Goal: Task Accomplishment & Management: Complete application form

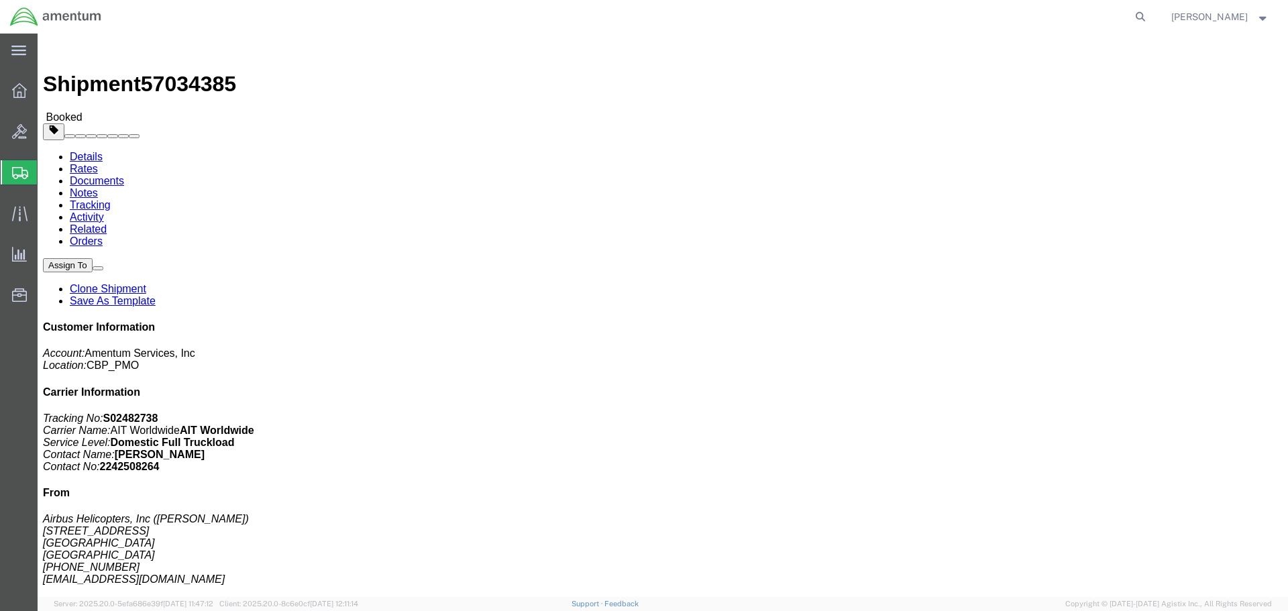
click link "Documents"
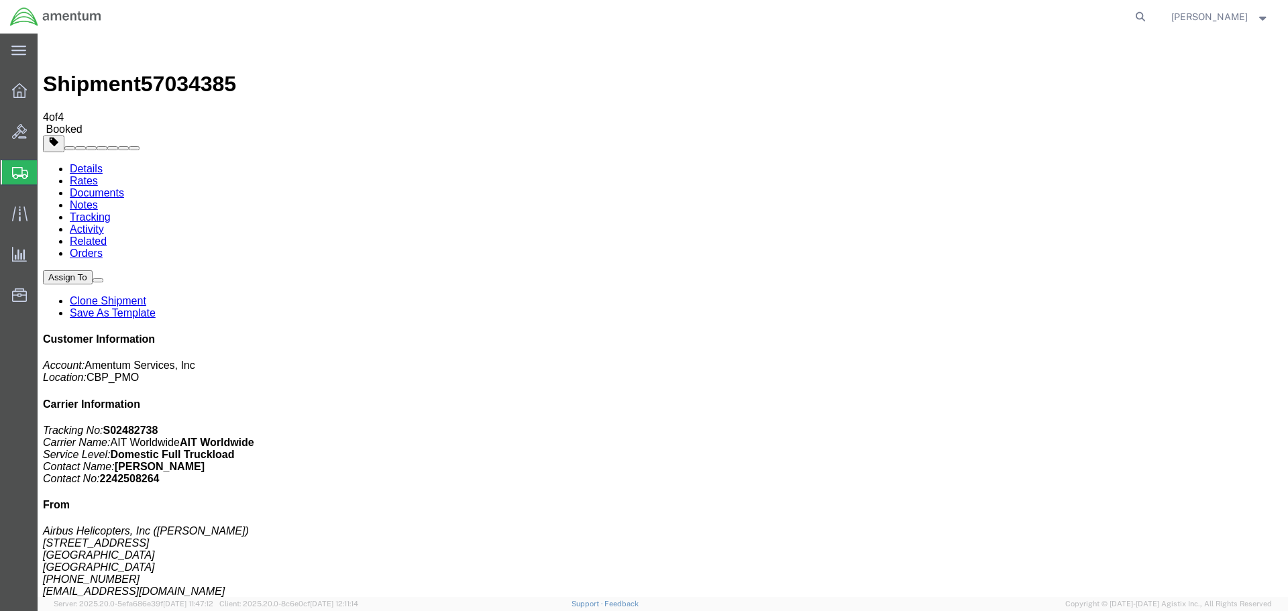
click at [0, 0] on span "Create Shipment" at bounding box center [0, 0] width 0 height 0
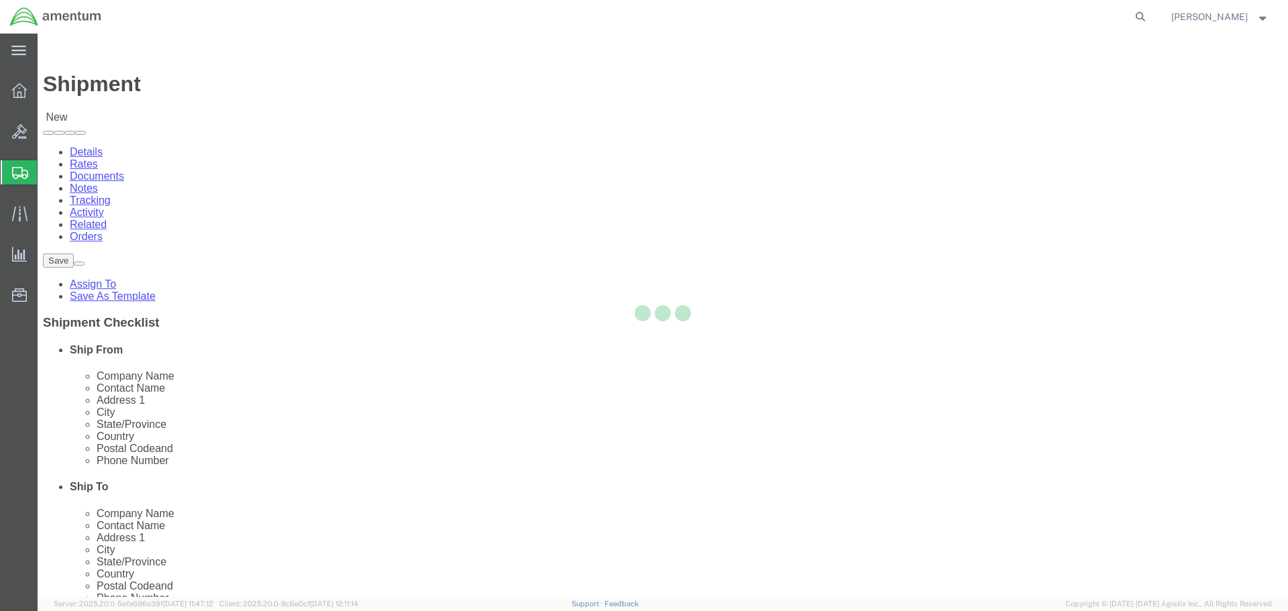
select select
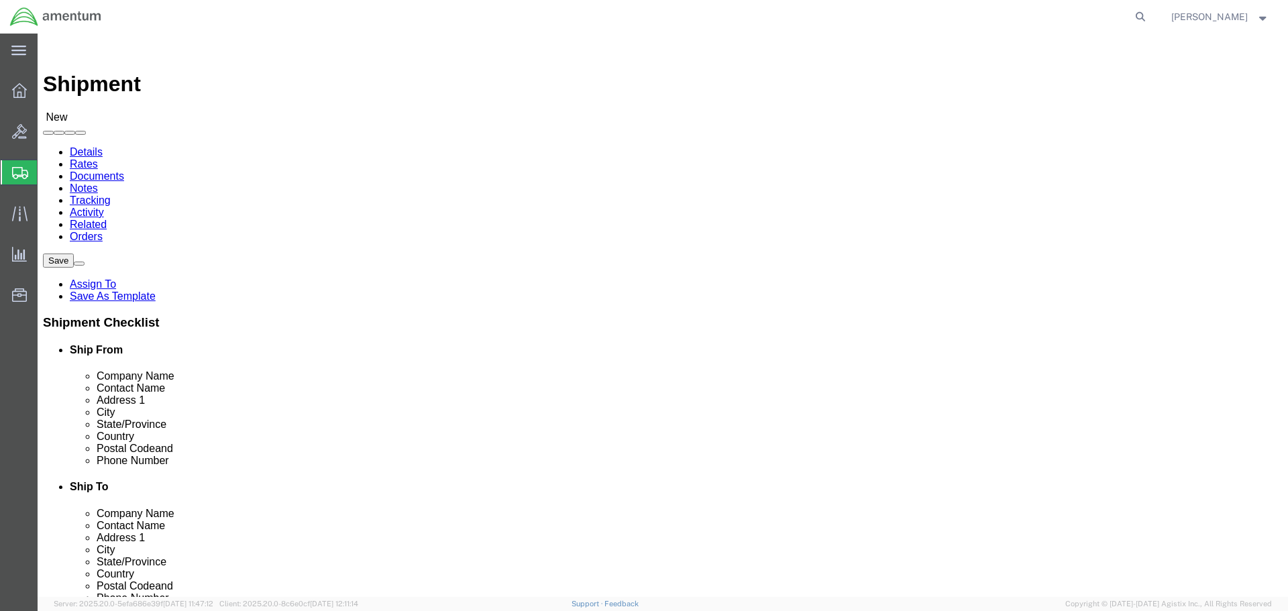
scroll to position [2751, 0]
select select "49925"
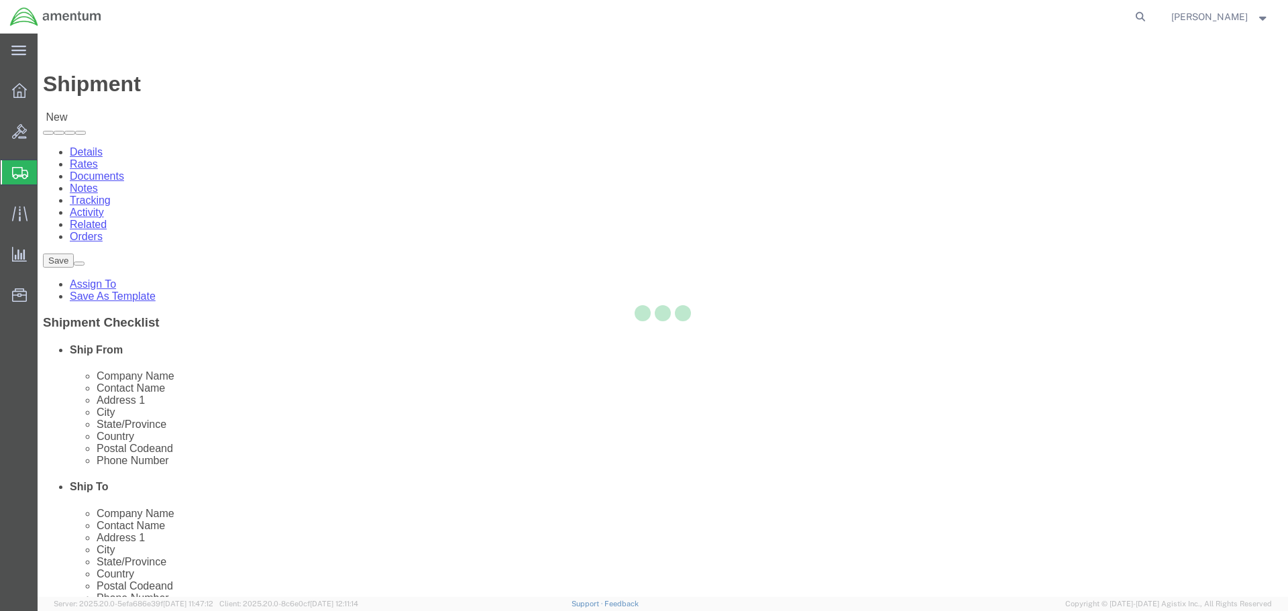
select select "VA"
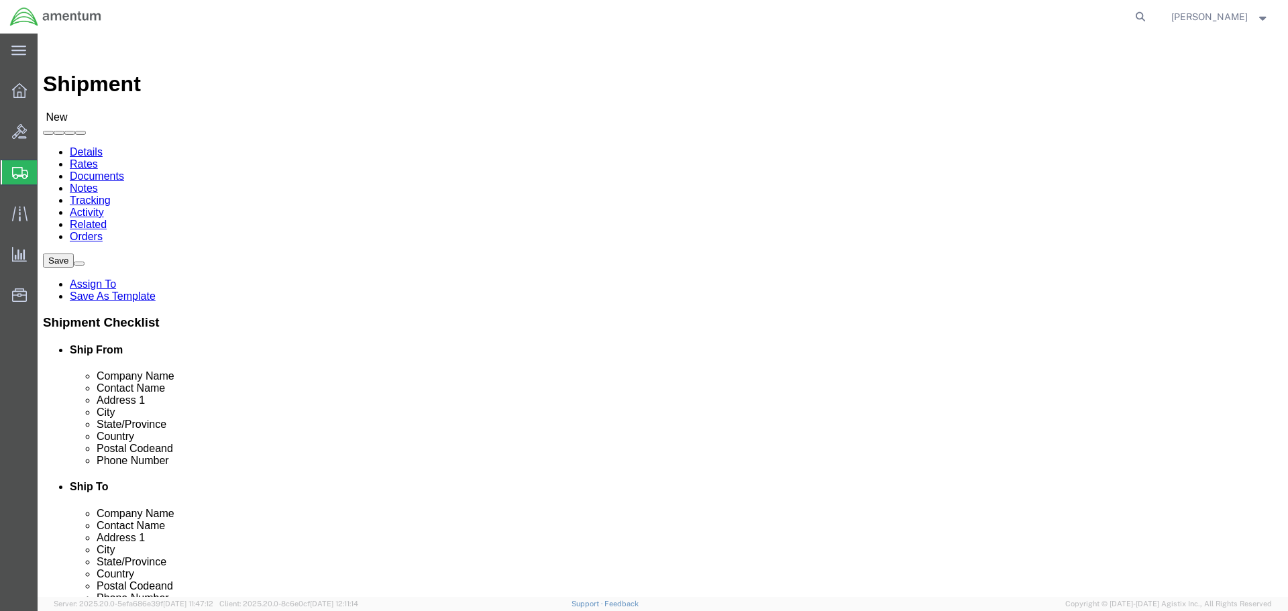
scroll to position [2482, 0]
select select "69291"
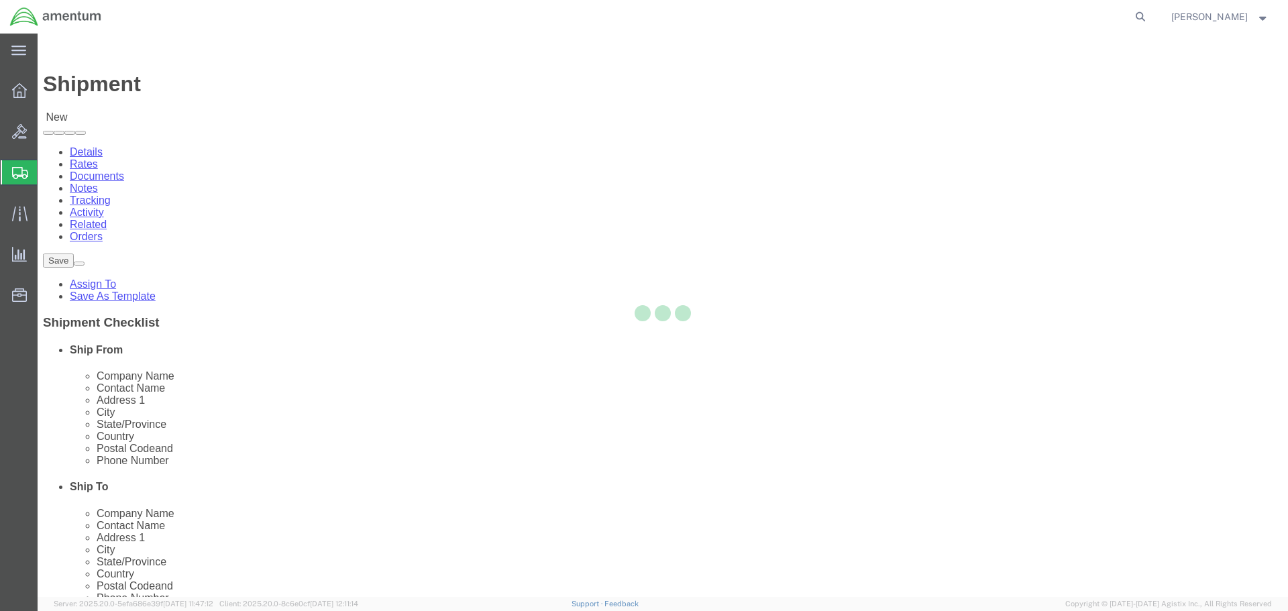
select select "TX"
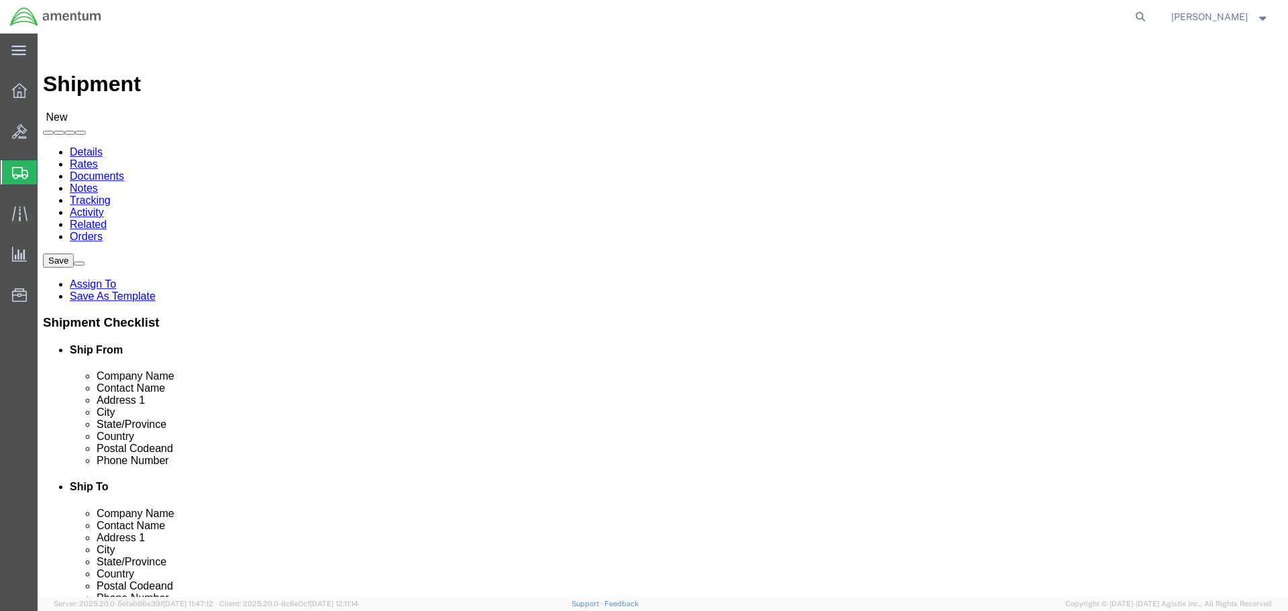
click input "text"
paste input "ROBERT.W.HOWARD@associates.cbp.dhs.gov"
type input "ROBERT.W.HOWARD@associates.cbp.dhs.gov"
click input "text"
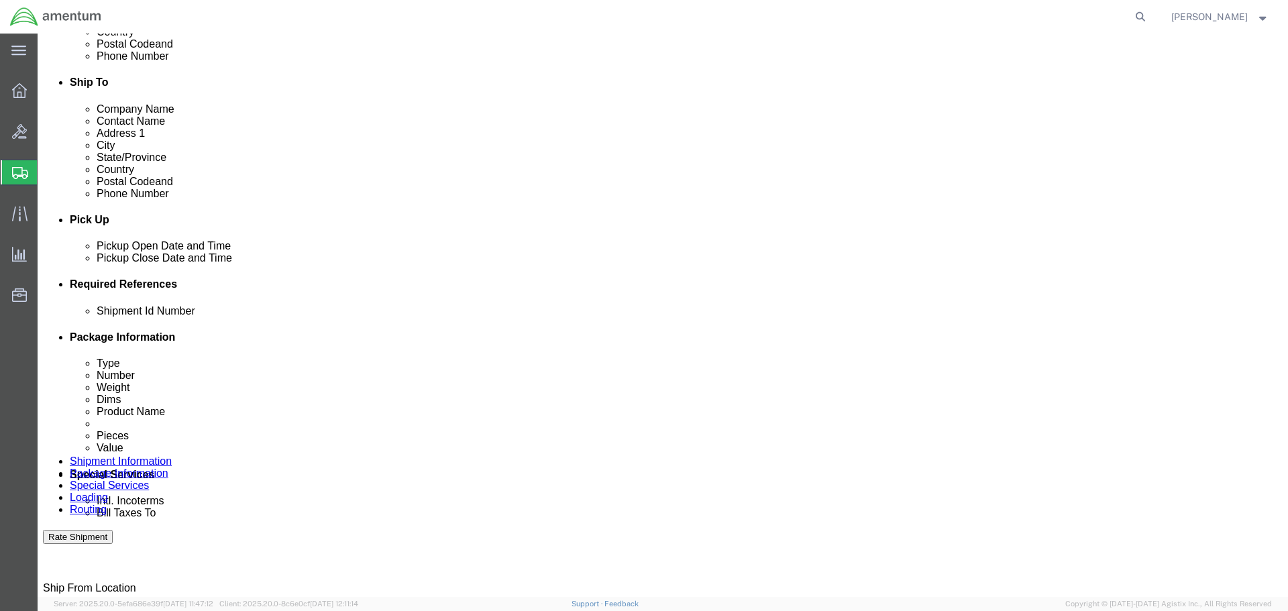
type input "361-698-6915"
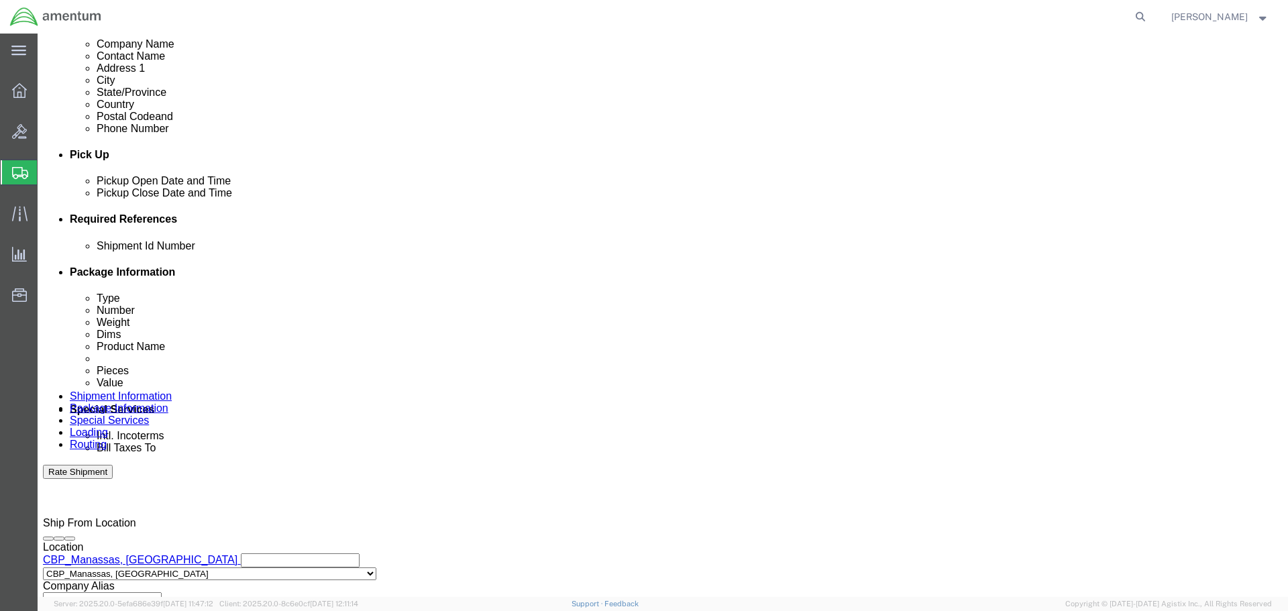
scroll to position [671, 0]
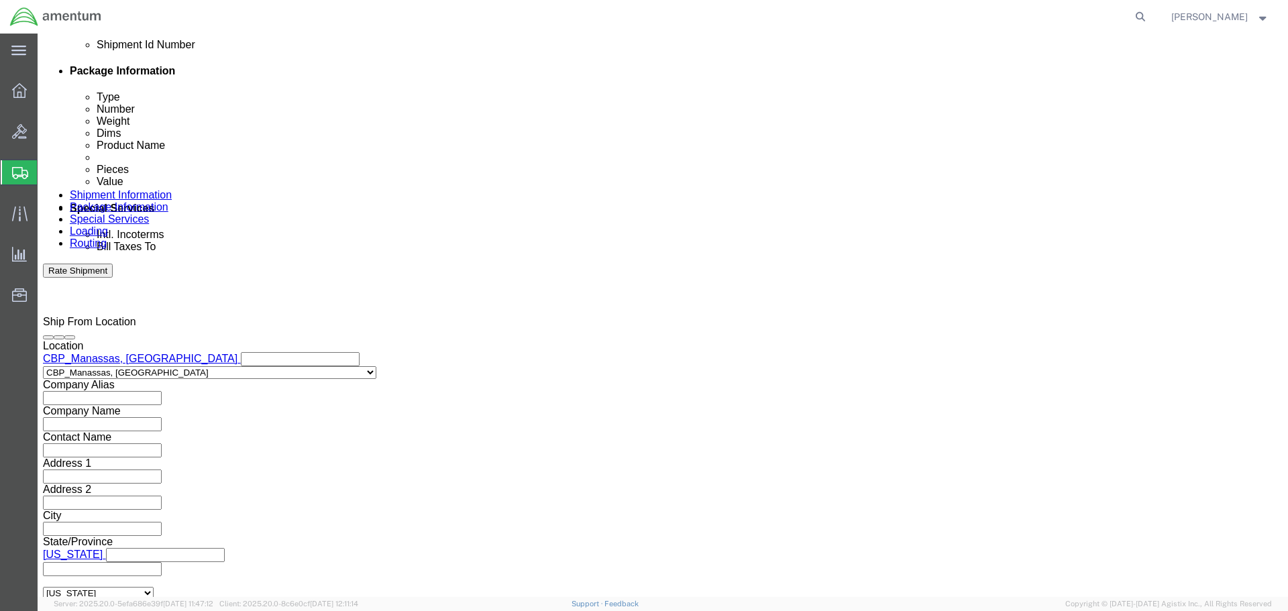
click div "Oct 07 2025 1:00 PM"
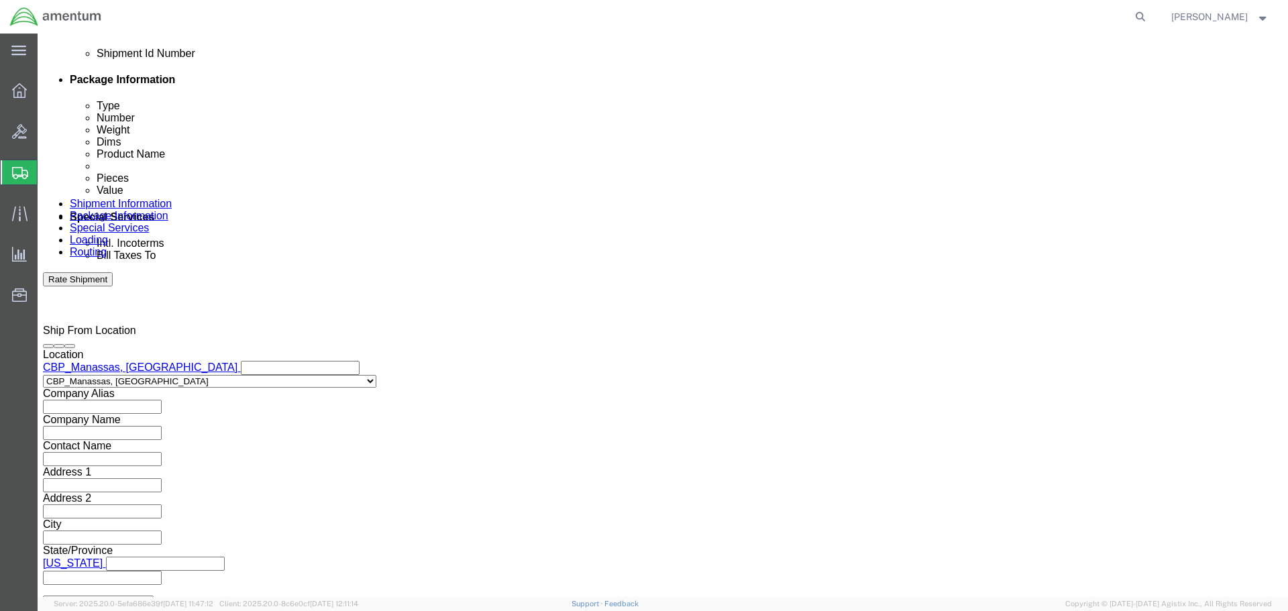
scroll to position [684, 0]
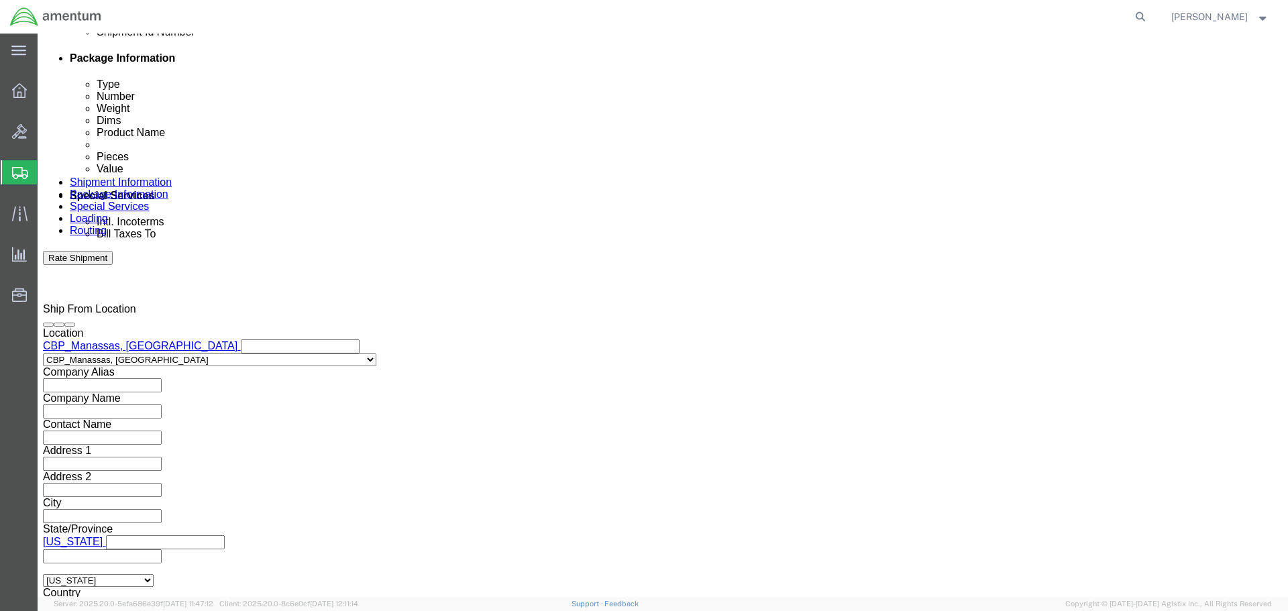
click div
click input "3:00 PM"
type input "8:00 AM"
click button "Apply"
click div
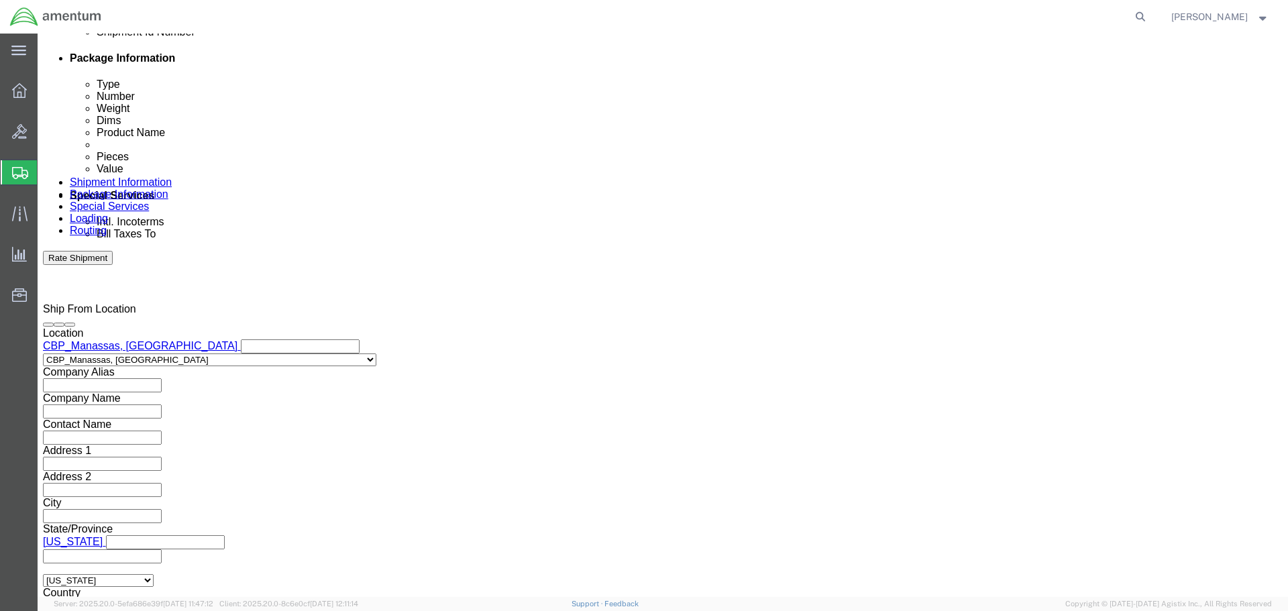
type input "3:00 PM"
click button "Apply"
click div "Oct 10 2025 2:00 PM"
click div "Oct 10 2025 1:00 PM"
type input "8:00 AM"
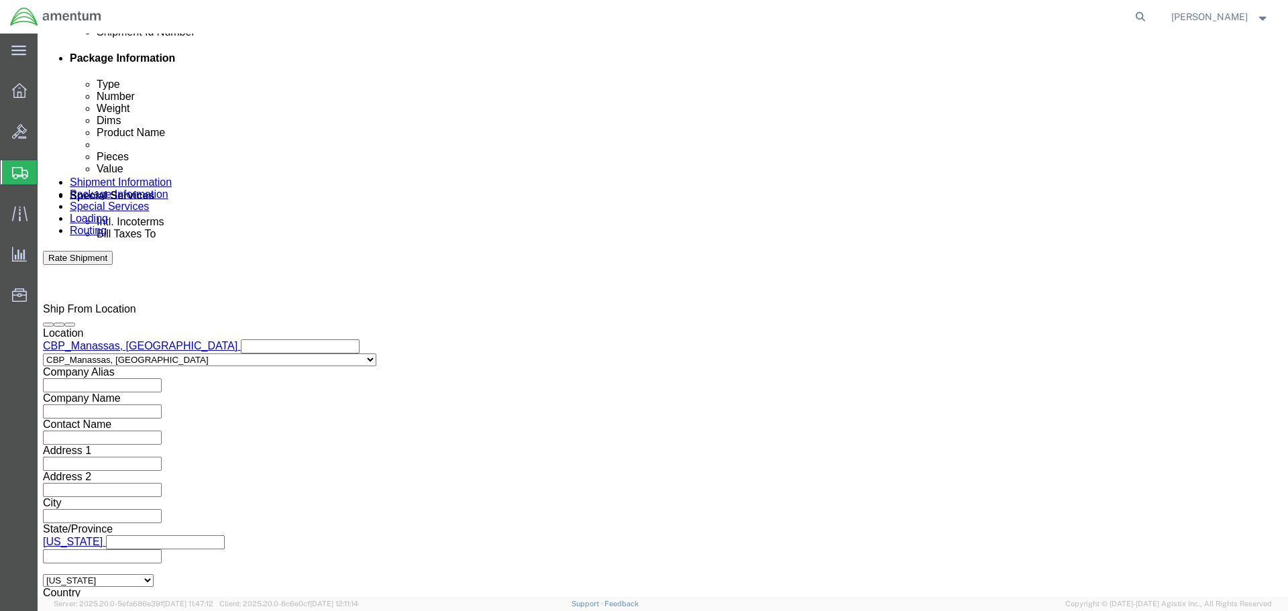
click button "Apply"
click div "Oct 10 2025 2:00 PM"
type input "3:00 PM"
click button "Apply"
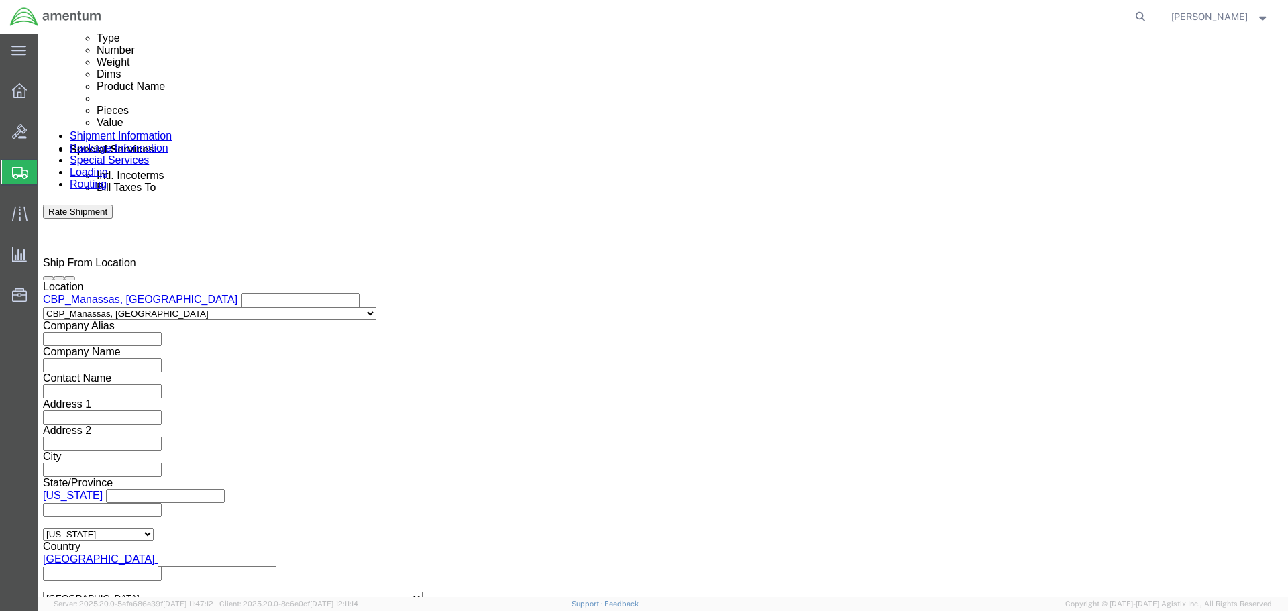
scroll to position [751, 0]
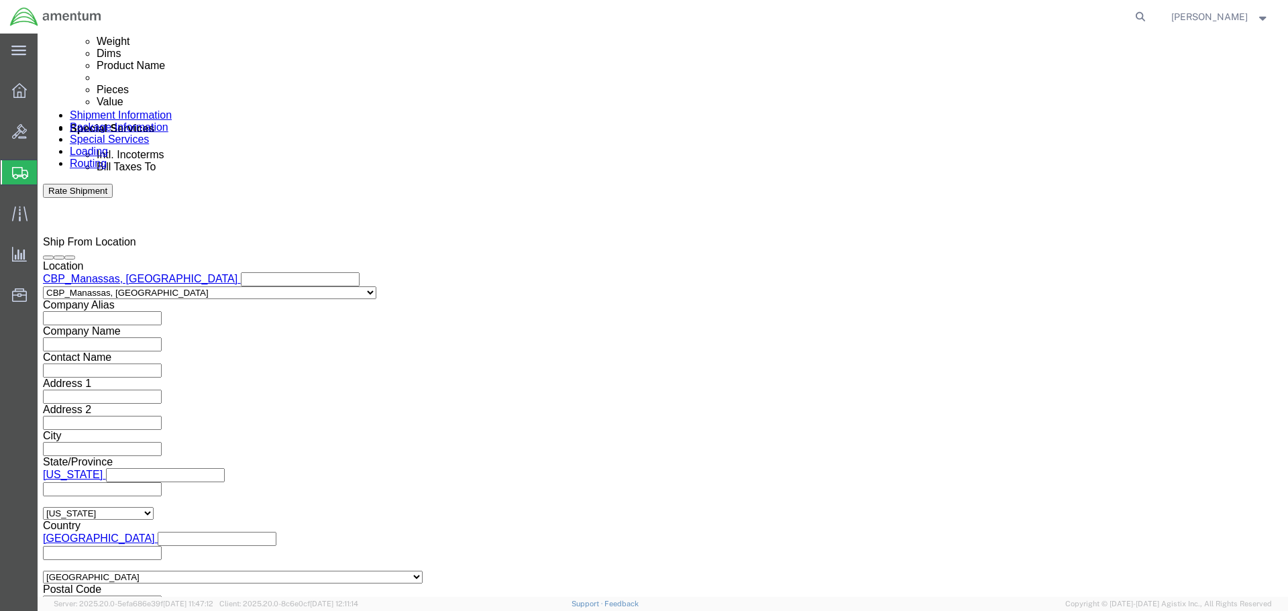
click div "Shipment Id Number"
click input "text"
type input "CBP"
click button "Add reference"
click select "Select Account Type Activity ID Airline Appointment Number ASN Batch Request # …"
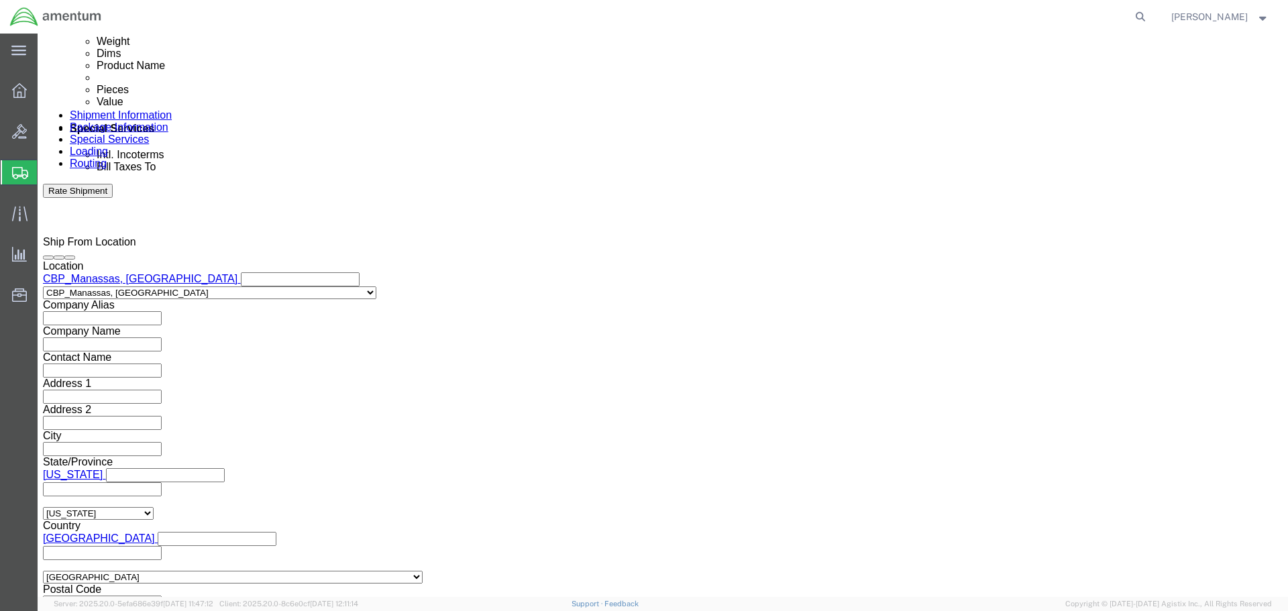
click select "Select Account Type Activity ID Airline Appointment Number ASN Batch Request # …"
select select "PROJNUM"
click select "Select Account Type Activity ID Airline Appointment Number ASN Batch Request # …"
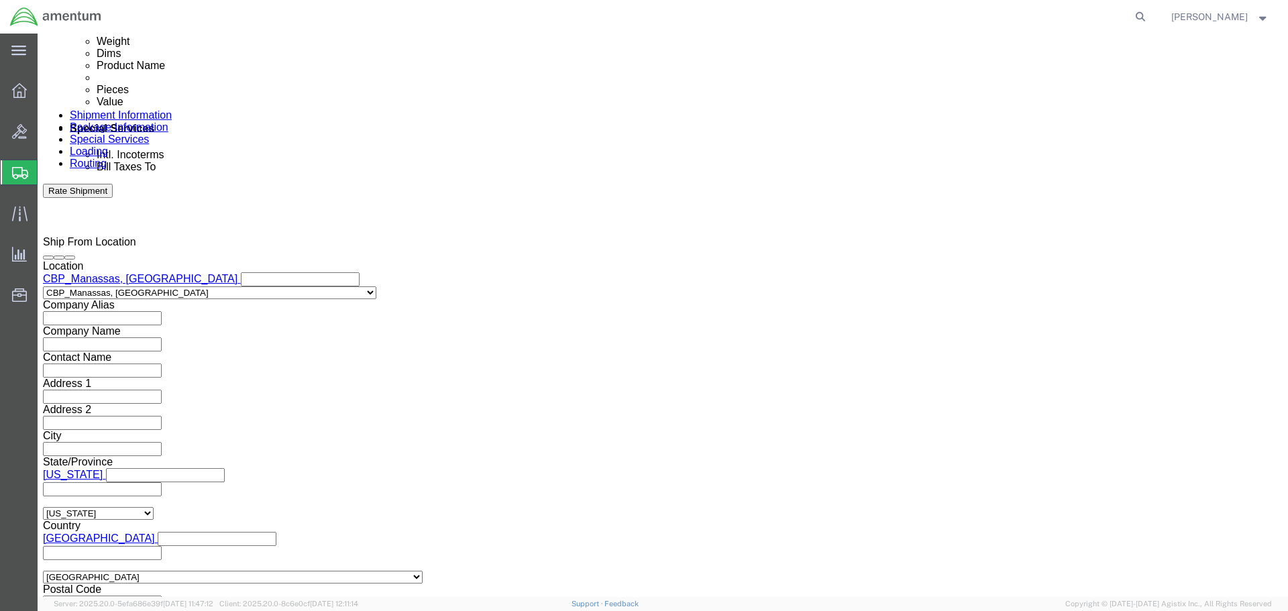
click input "text"
type input "6118.04.03.2219.000.NCC.0000"
click div "Shipment Id Number CBP Select Account Type Activity ID Airline Appointment Numb…"
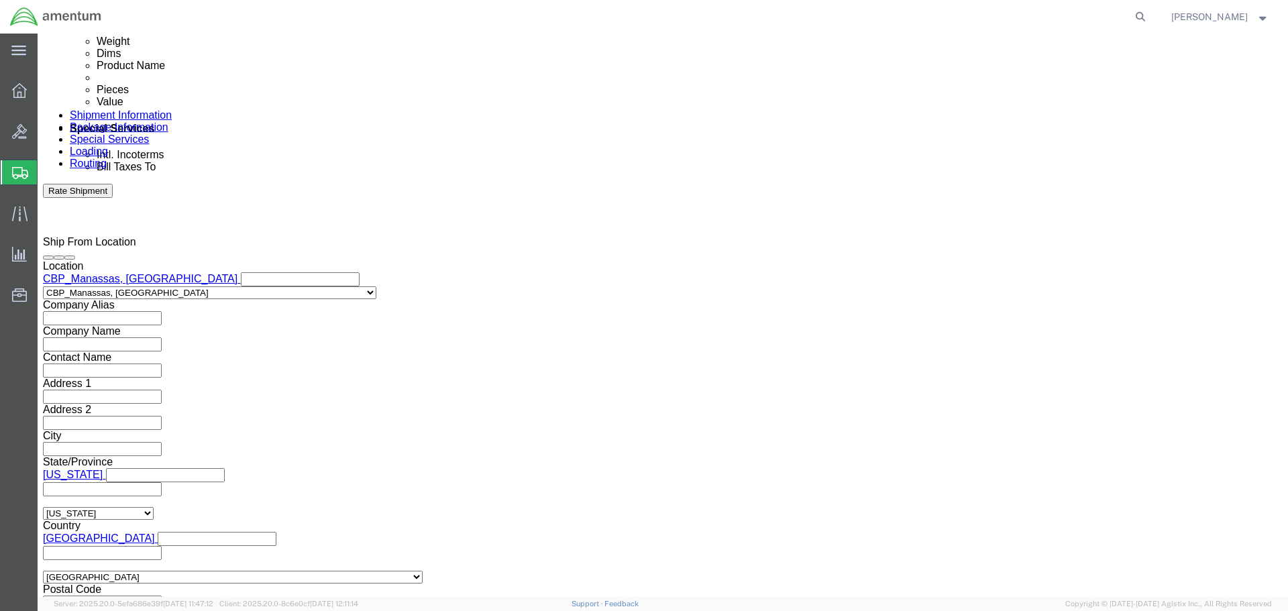
click button "Add reference"
click select "Select Account Type Activity ID Airline Appointment Number ASN Batch Request # …"
select select "CUSTREF"
click select "Select Account Type Activity ID Airline Appointment Number ASN Batch Request # …"
drag, startPoint x: 841, startPoint y: 366, endPoint x: 818, endPoint y: 378, distance: 26.1
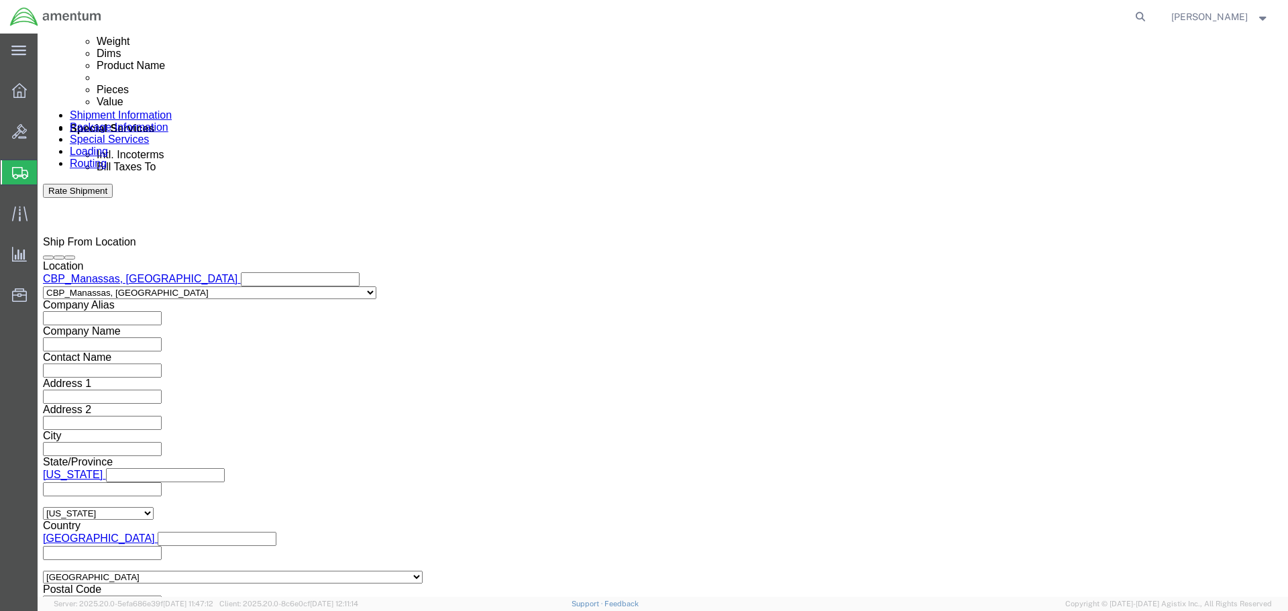
click input "text"
type input "ITW GSE 4400"
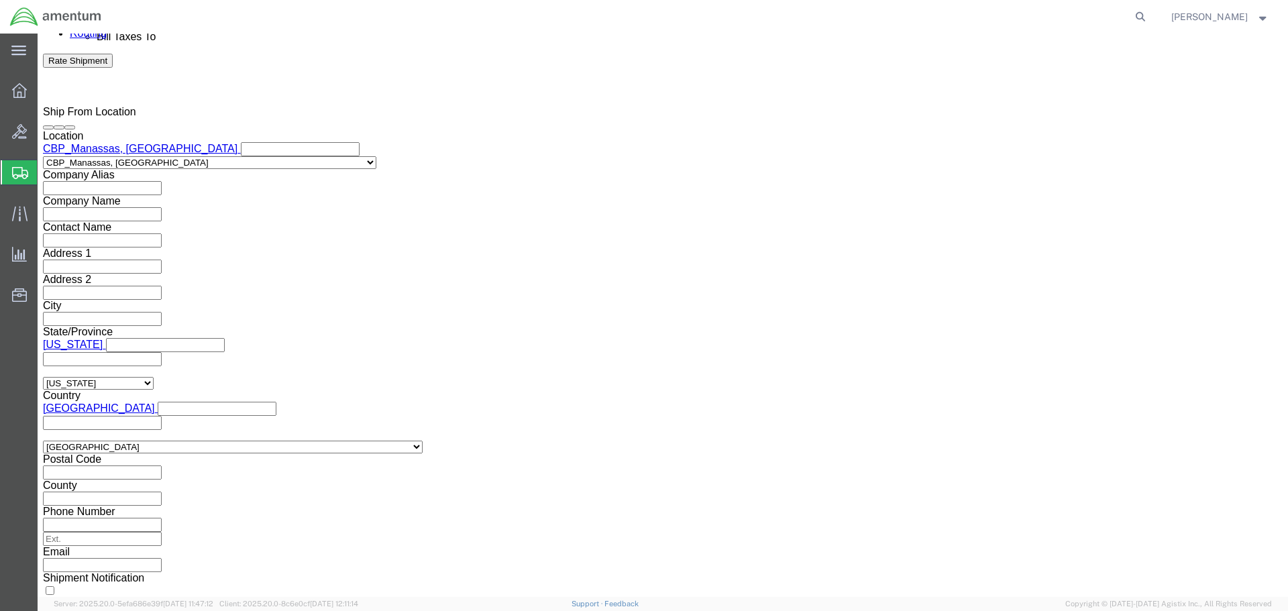
scroll to position [885, 0]
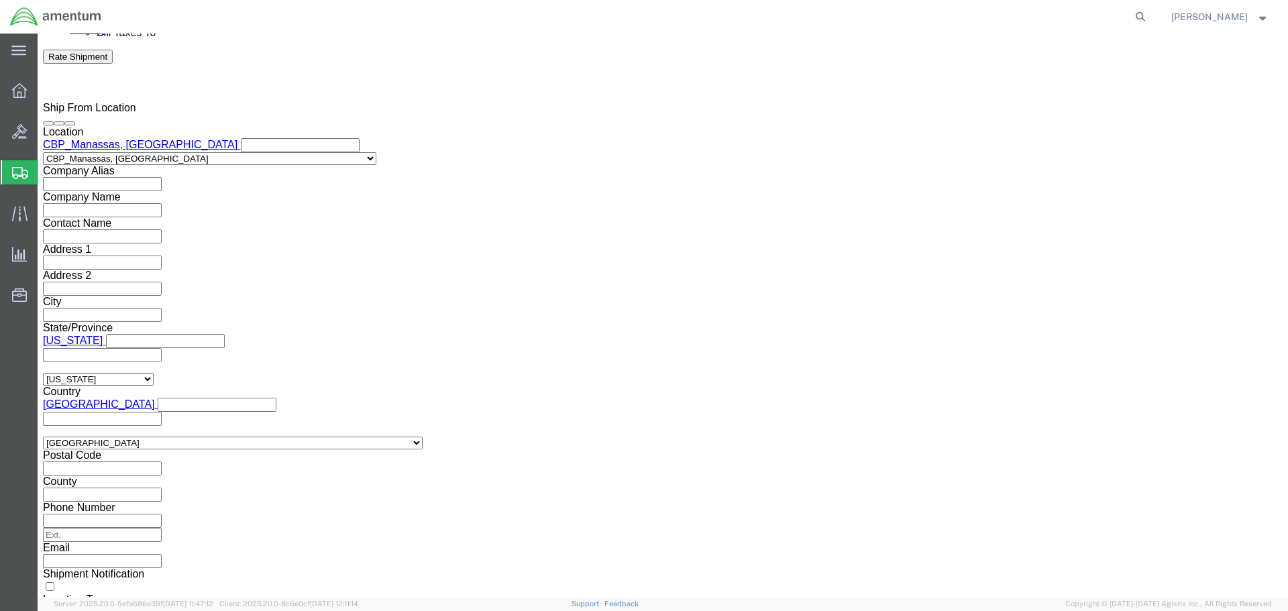
click button "Continue"
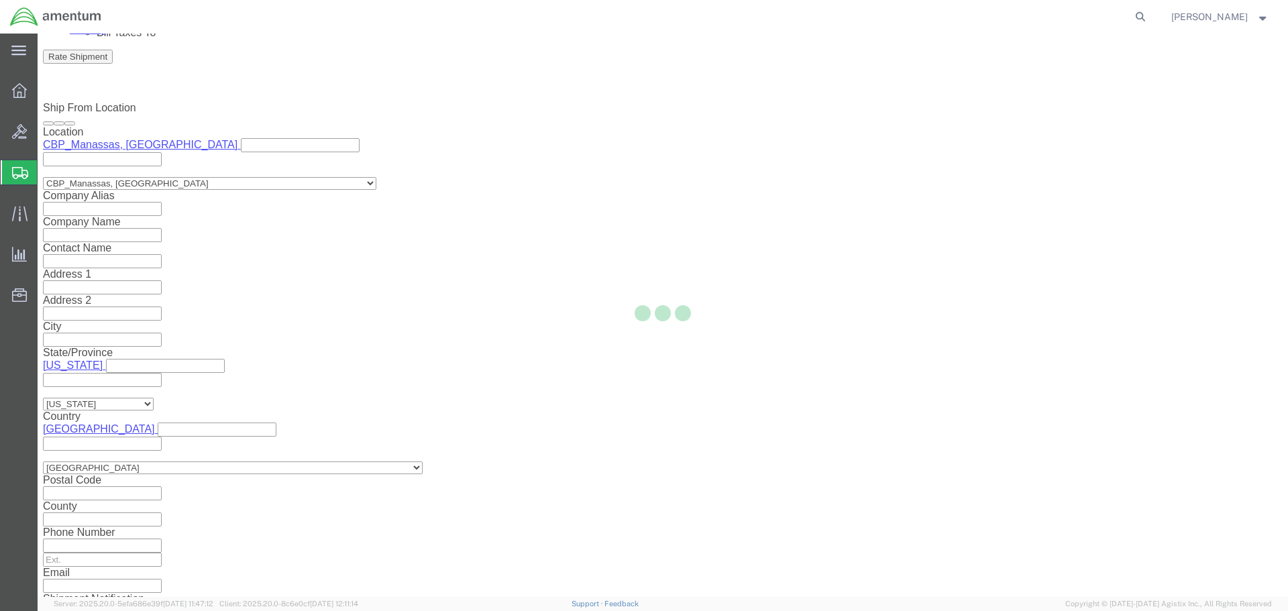
select select "49925"
select select "69291"
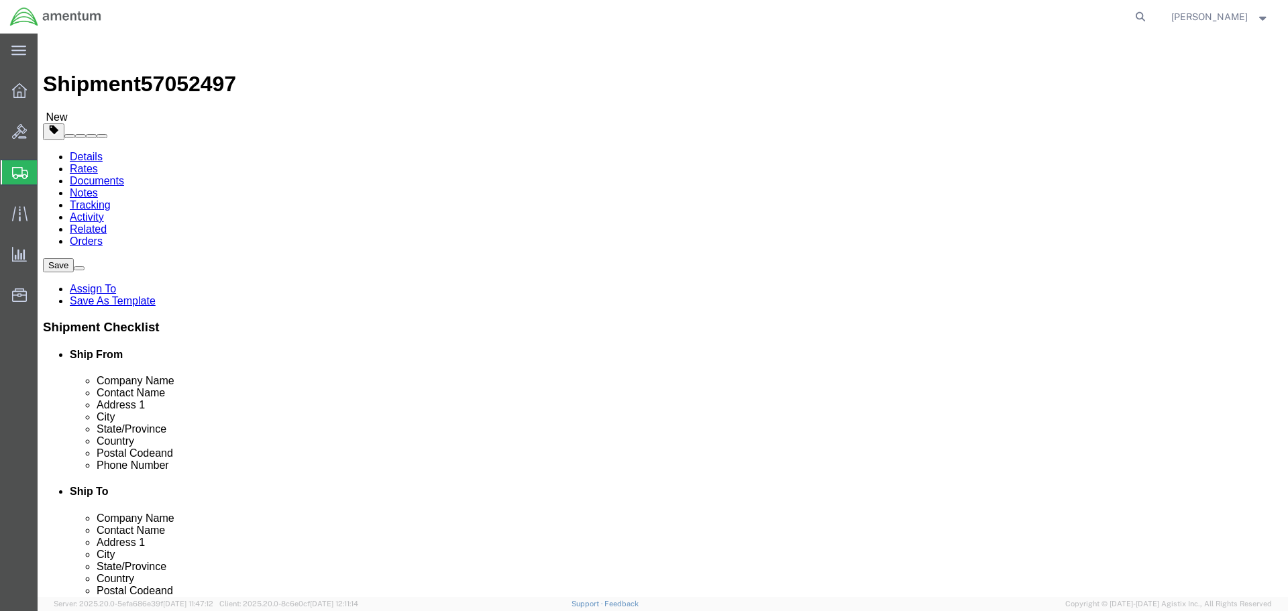
click select "Select BCK Boxes Bale(s) Basket(s) Bolt(s) Bottle(s) Buckets Bulk Bundle(s) Can…"
select select "NKCR"
click select "Select BCK Boxes Bale(s) Basket(s) Bolt(s) Bottle(s) Buckets Bulk Bundle(s) Can…"
click input "1"
click input "text"
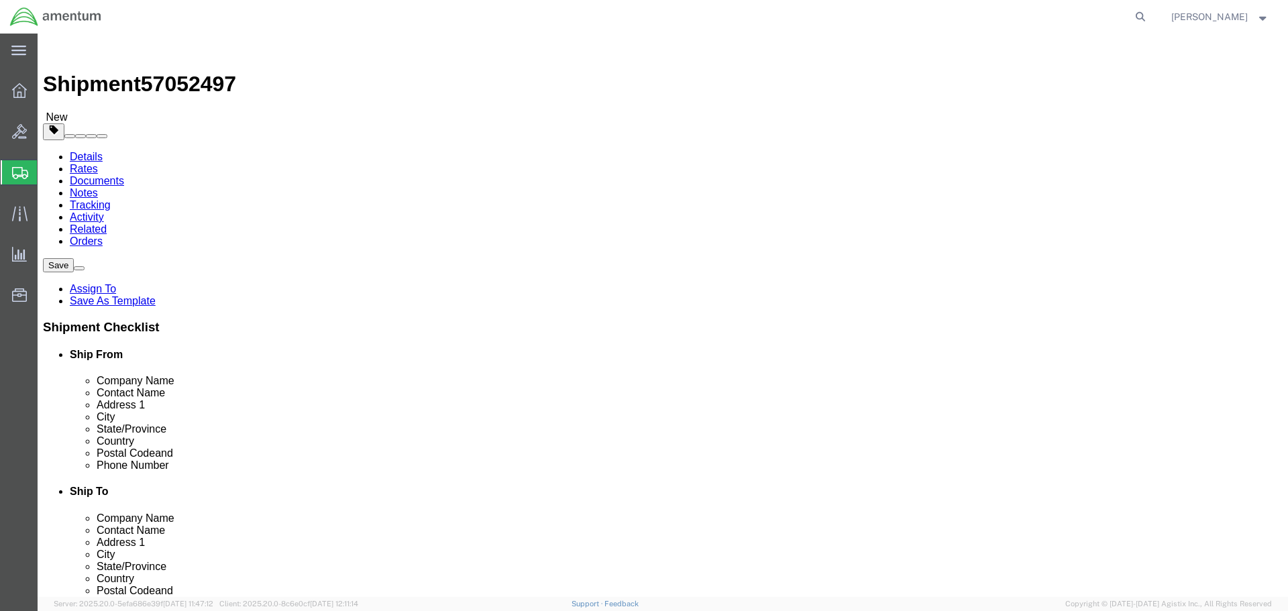
click select "Select cm ft in"
select select "FT"
click select "Select cm ft in"
click input "text"
type input "8"
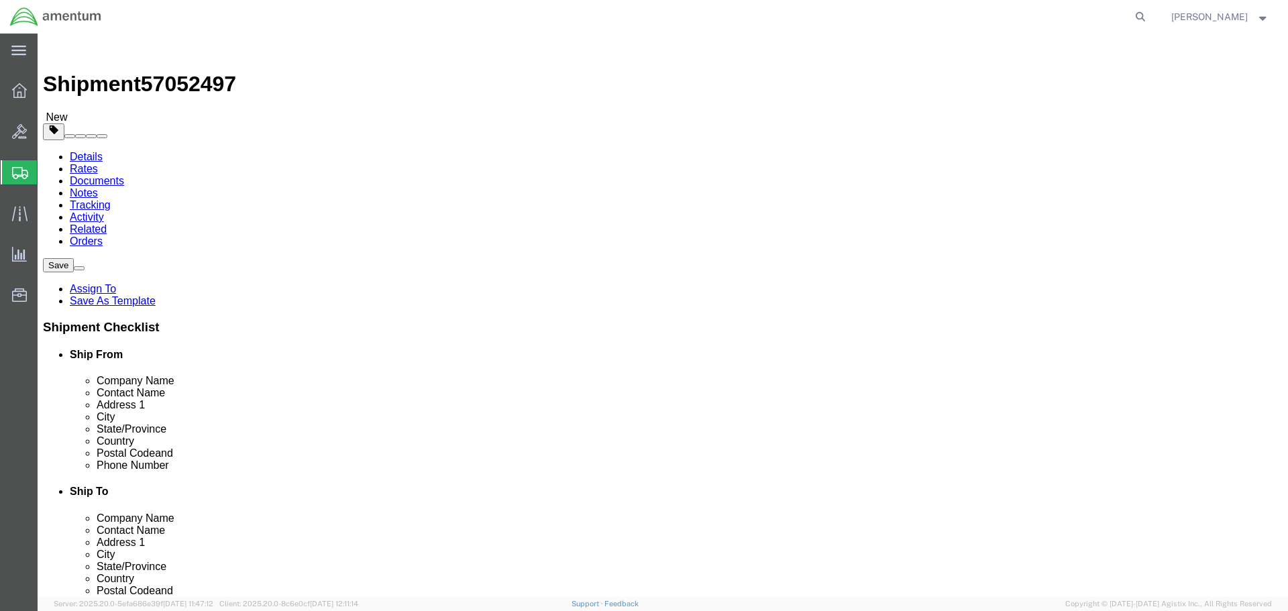
type input "5.7"
type input "5.6"
click input "0.00"
type input "0"
type input "4650"
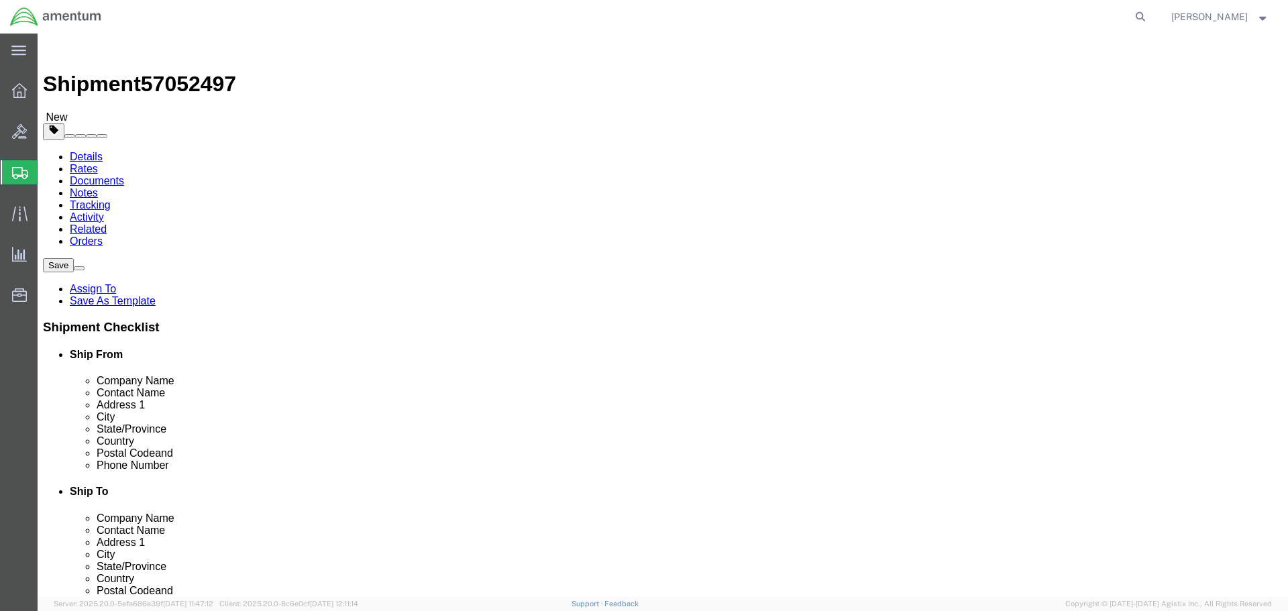
click link "Add Content"
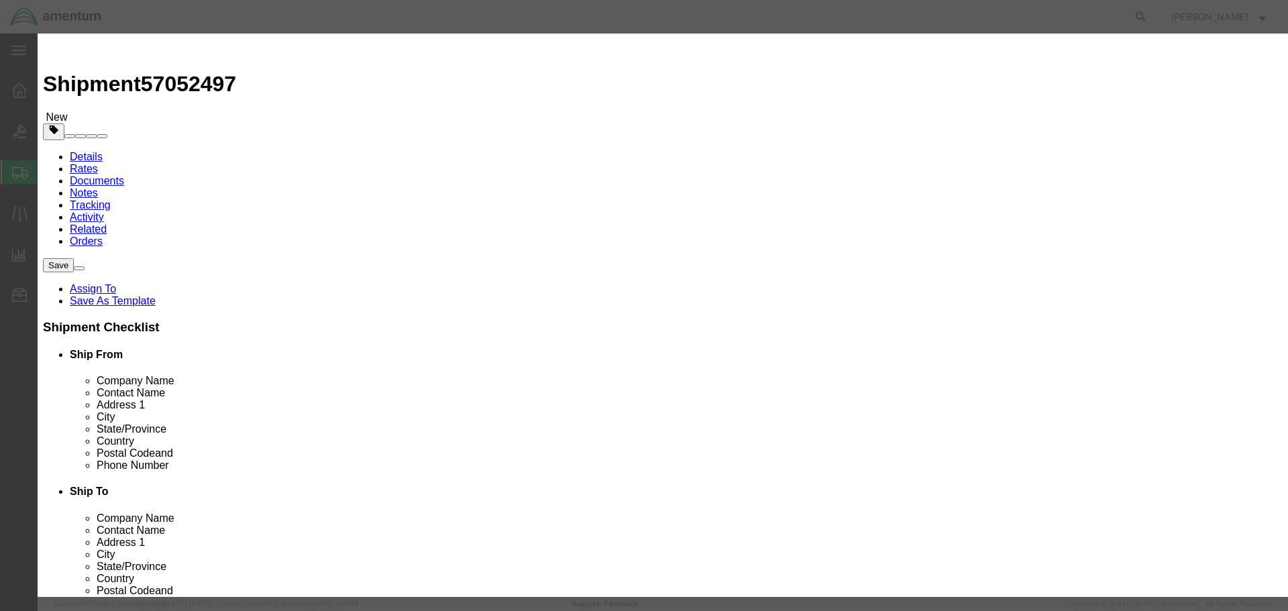
click input "text"
type input "G"
type input "ITW GSE 4400"
click input "0"
type input "1"
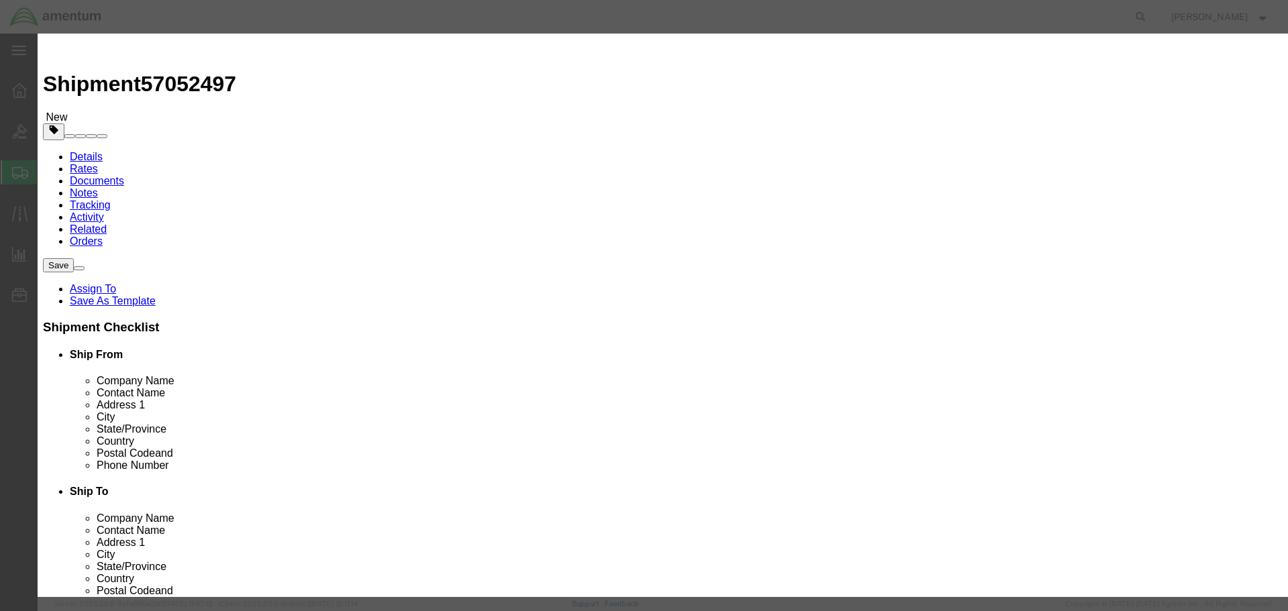
drag, startPoint x: 423, startPoint y: 152, endPoint x: 1137, endPoint y: 117, distance: 714.6
click input "text"
type input "50000"
click select "Select 50 55 60 65 70 85 92.5 100 125 175 250 300 400"
select select "70"
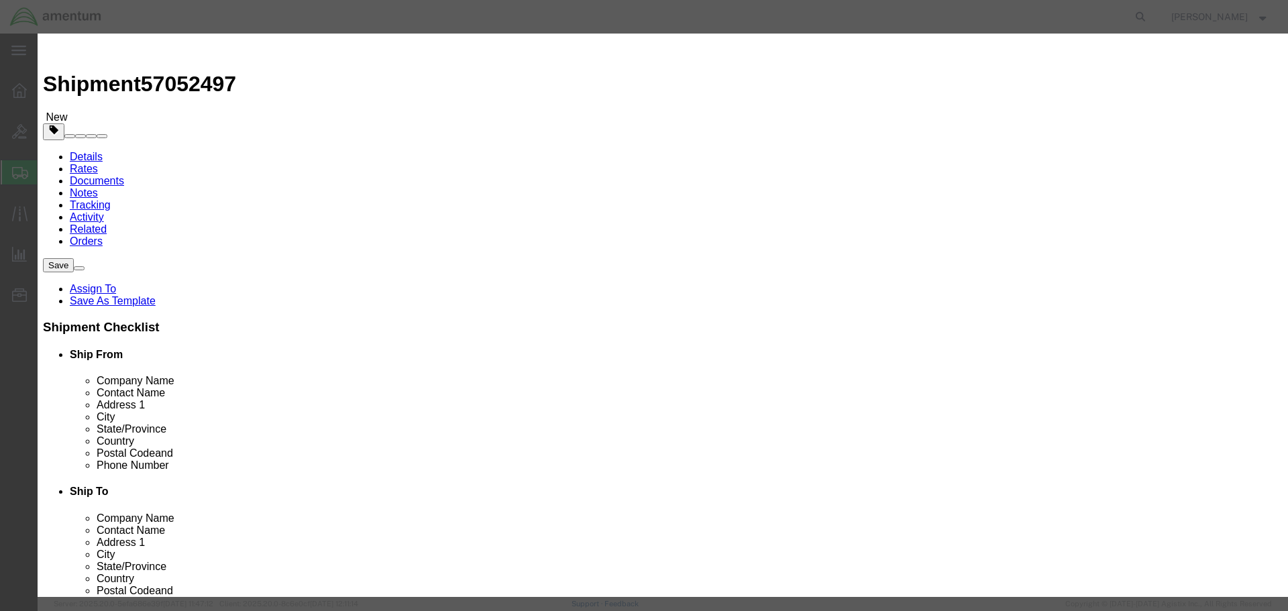
click select "Select 50 55 60 65 70 85 92.5 100 125 175 250 300 400"
click textarea
click input "checkbox"
checkbox input "true"
click button "Save & Close"
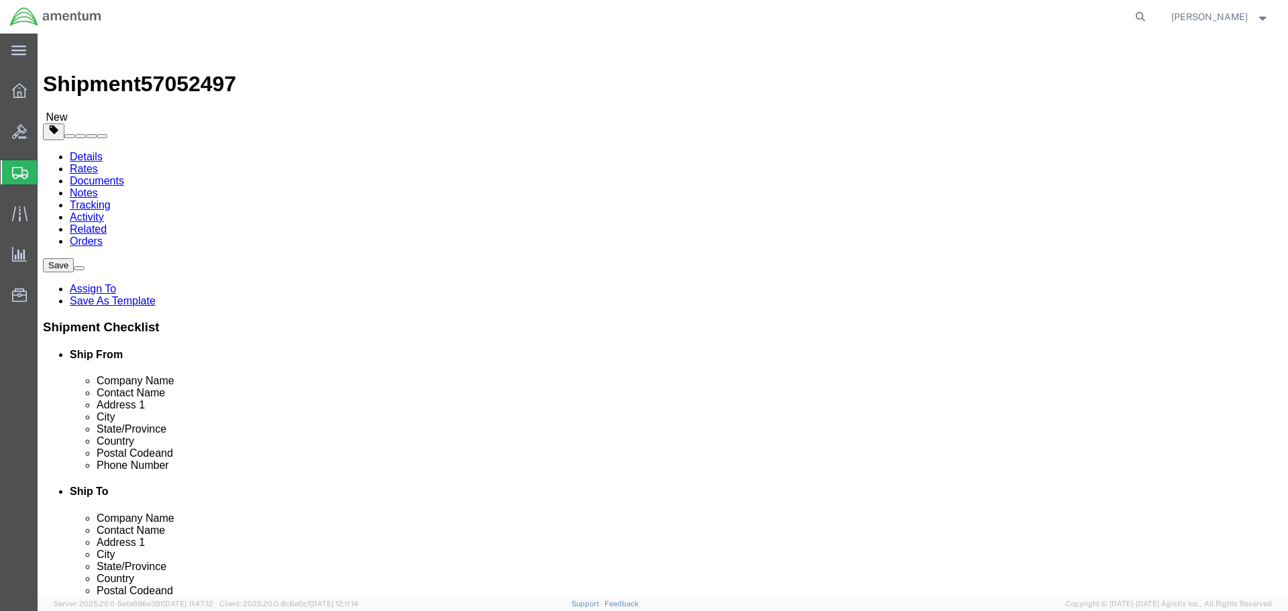
click dd "50000.00 USD"
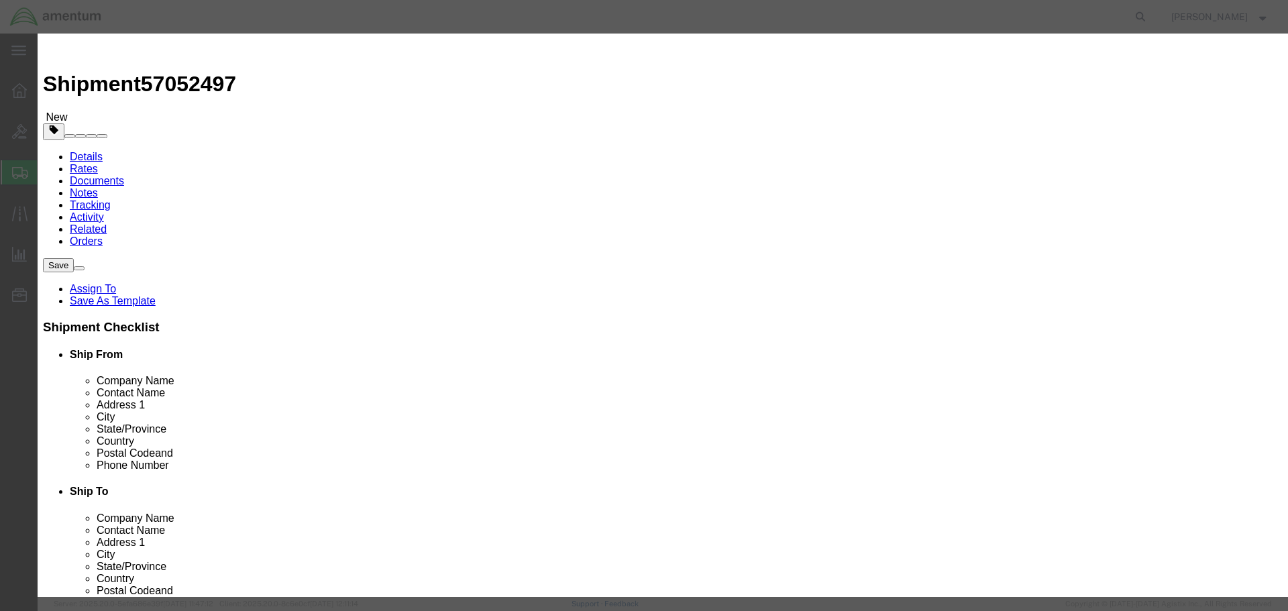
click button "Close"
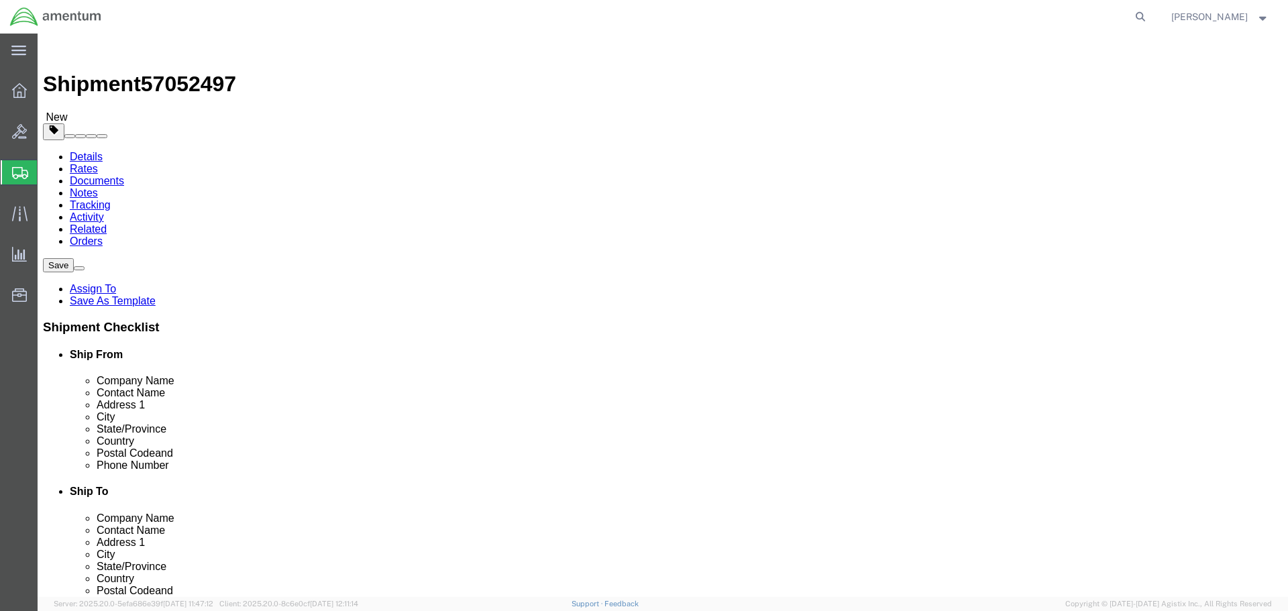
click dd "1.00 Each"
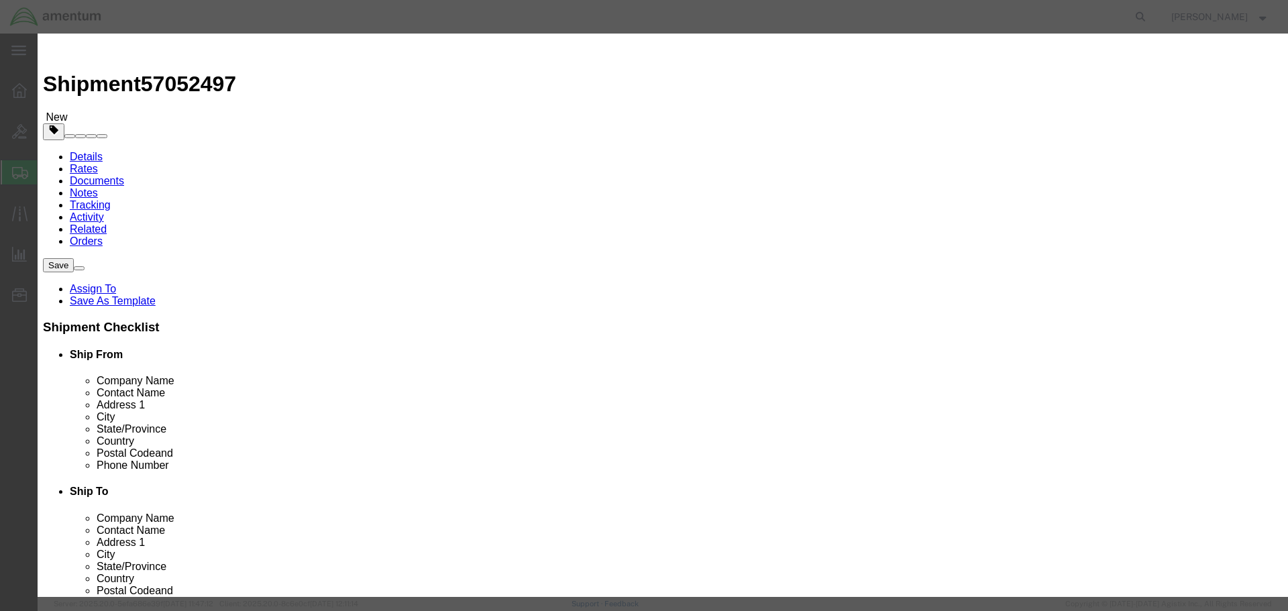
click button "Close"
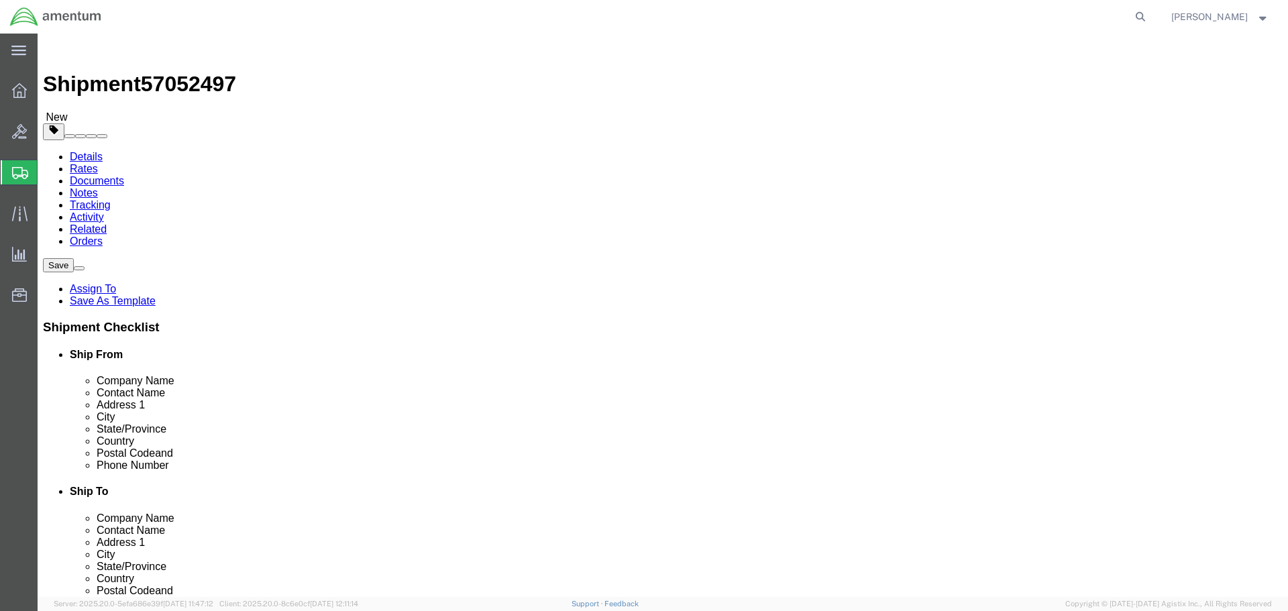
click span "Contact Name"
click span "Company Name"
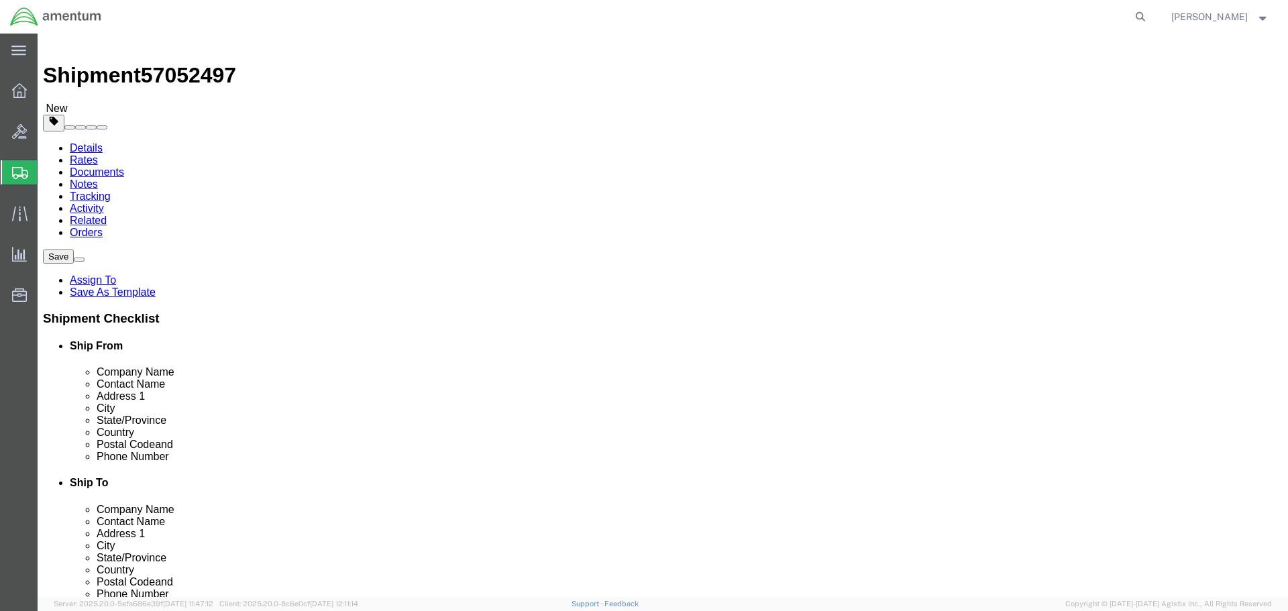
scroll to position [13, 0]
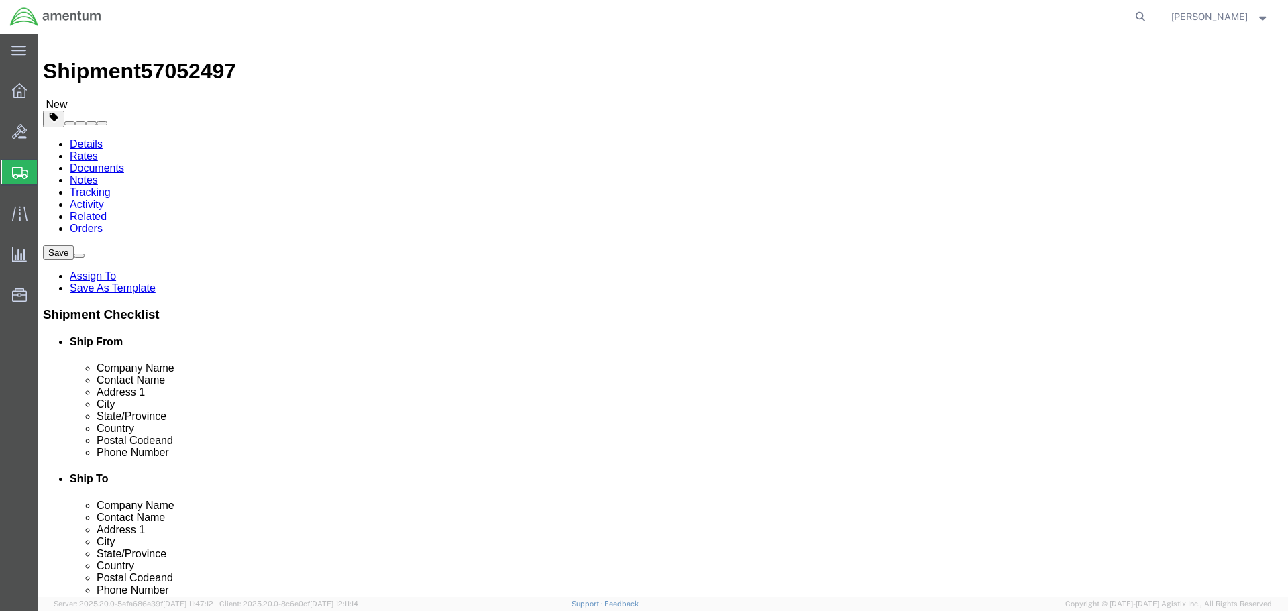
click button "Previous"
click link "Details"
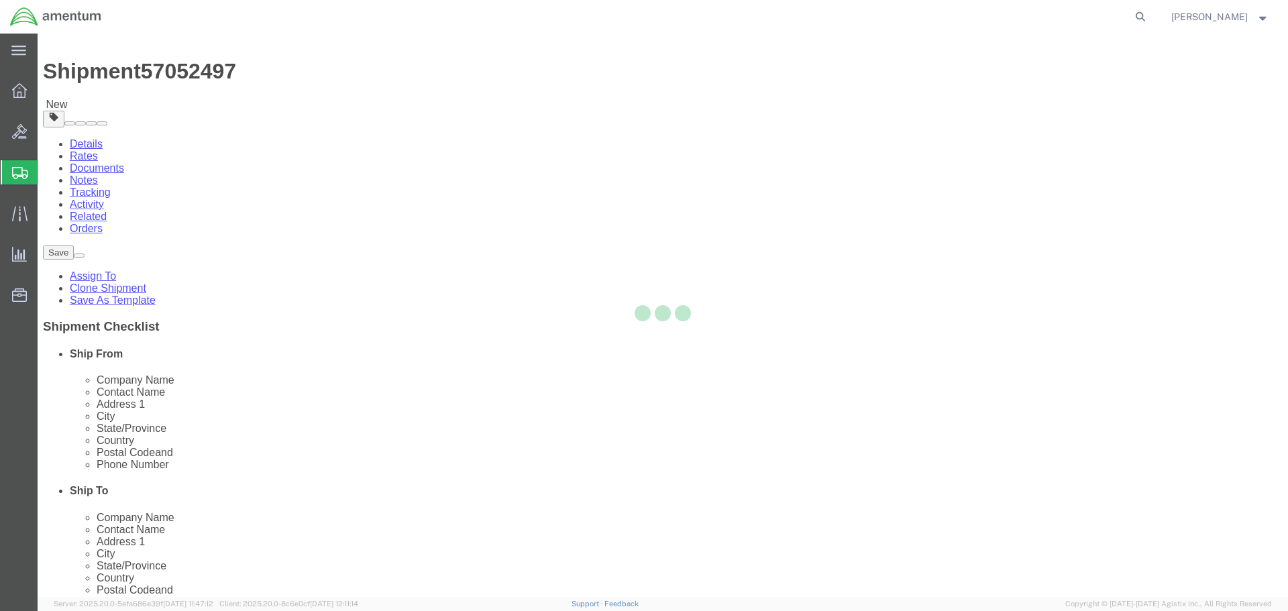
select select "49925"
select select "69291"
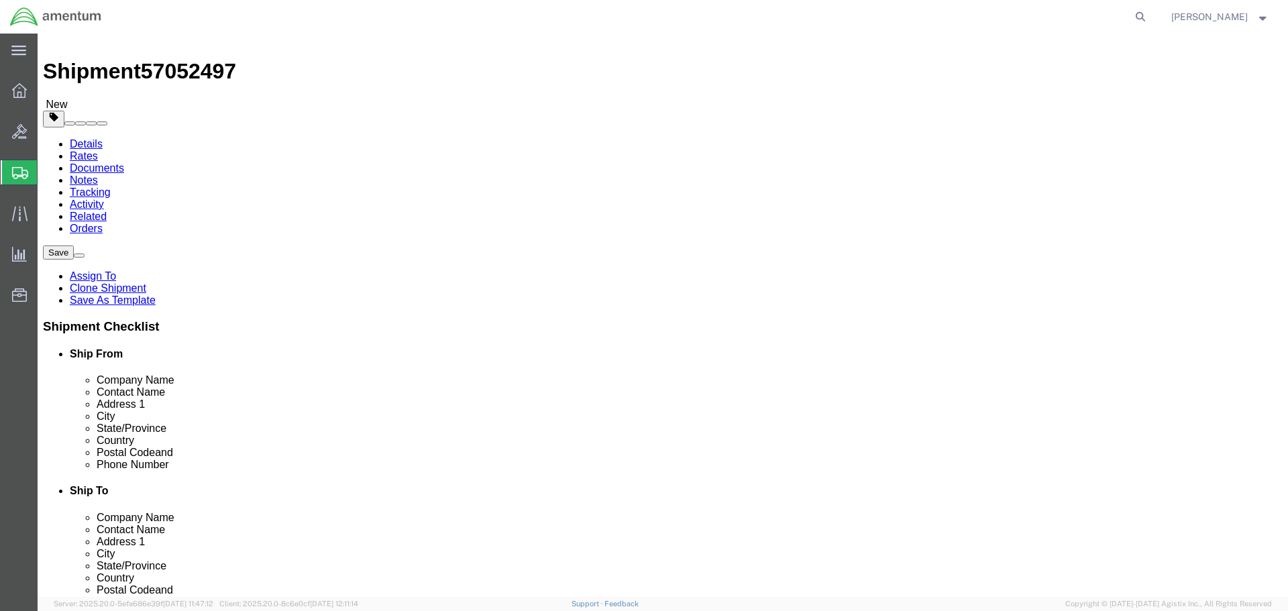
click div "Location CBP_Corpus Christi, TX_NCC Select My Profile Location 1002-4122-6 1006…"
click input "text"
type input "Robert Howard"
click div "Ship To Location Location CBP_Corpus Christi, TX_NCC Select My Profile Location…"
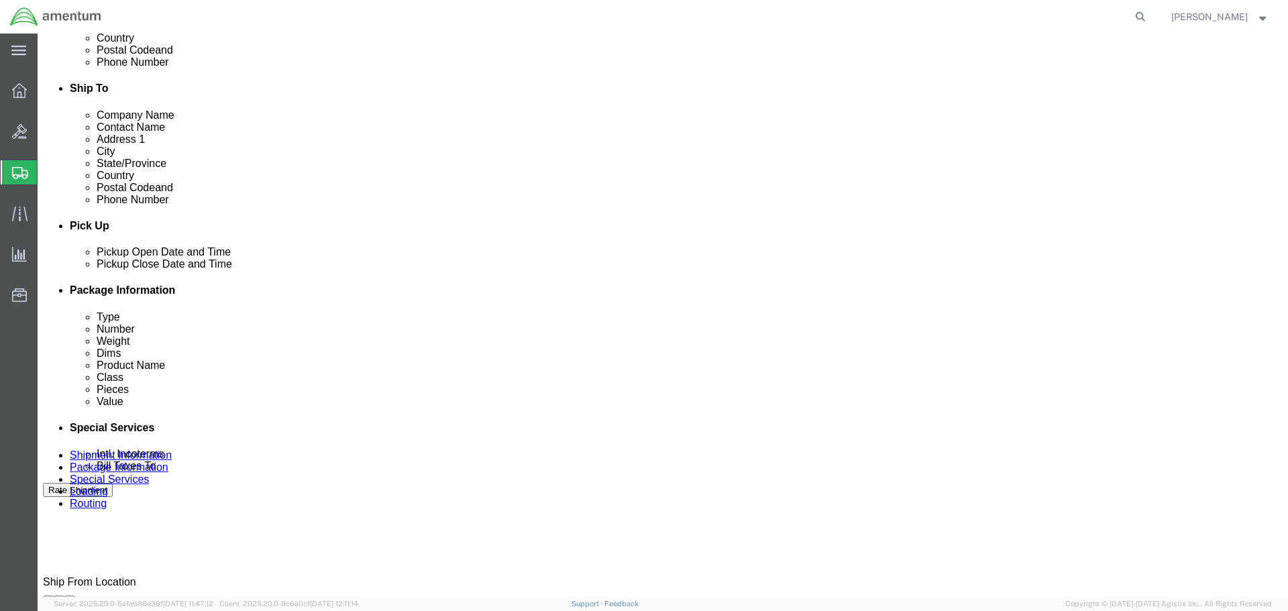
scroll to position [840, 0]
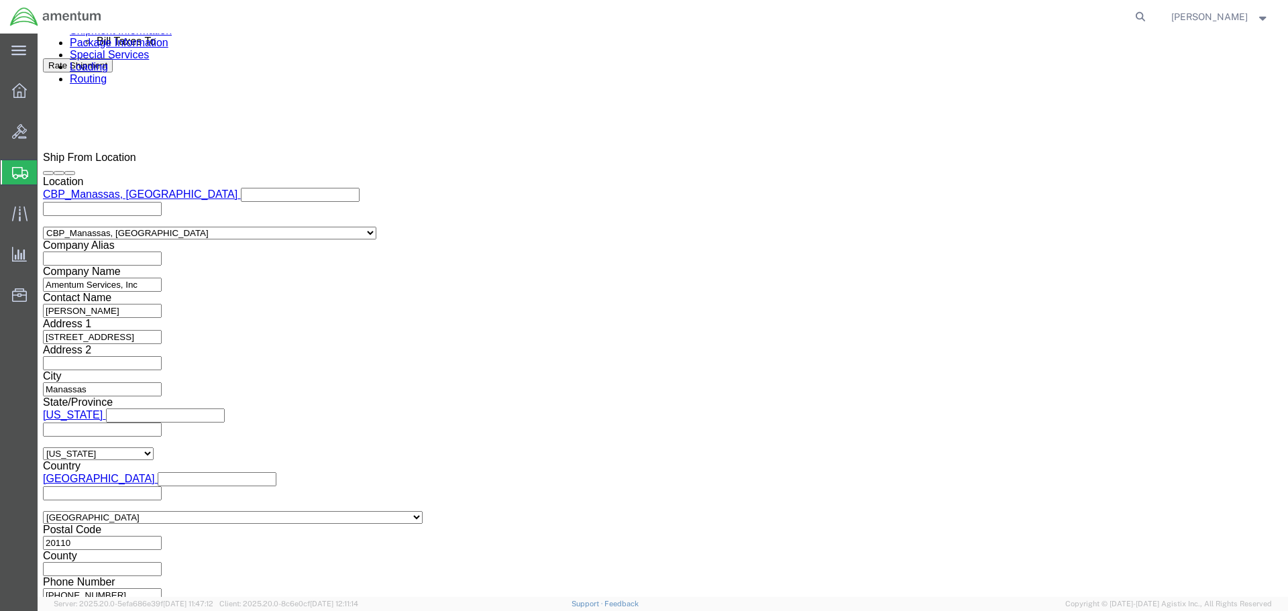
click button "Continue"
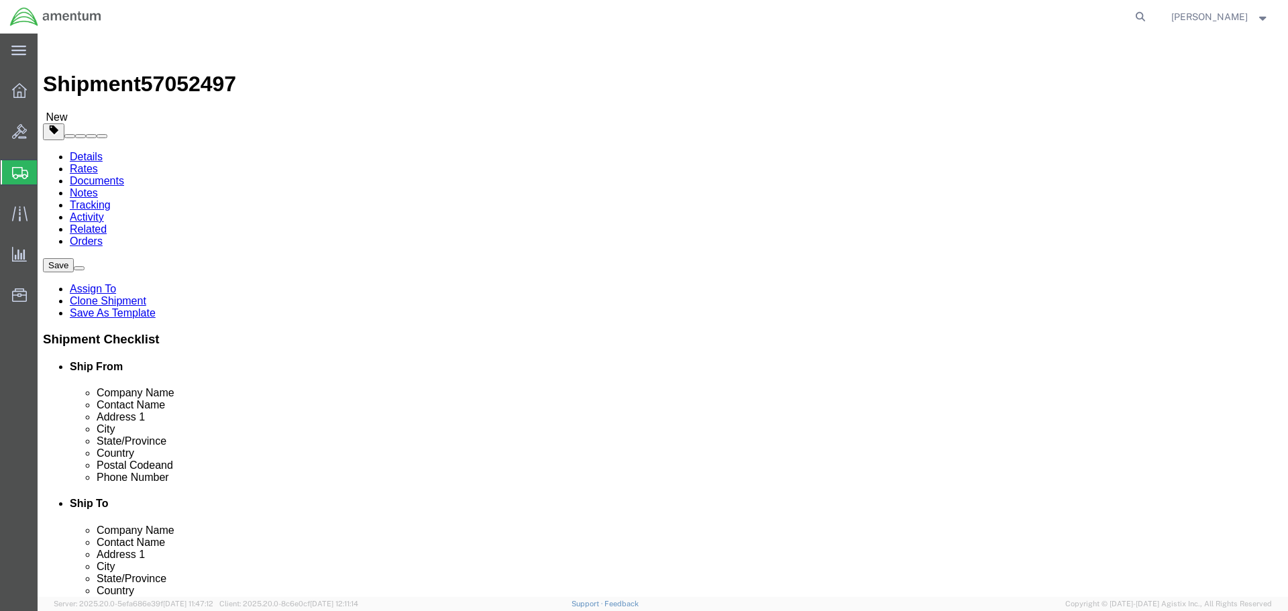
click dd "50000.00 USD"
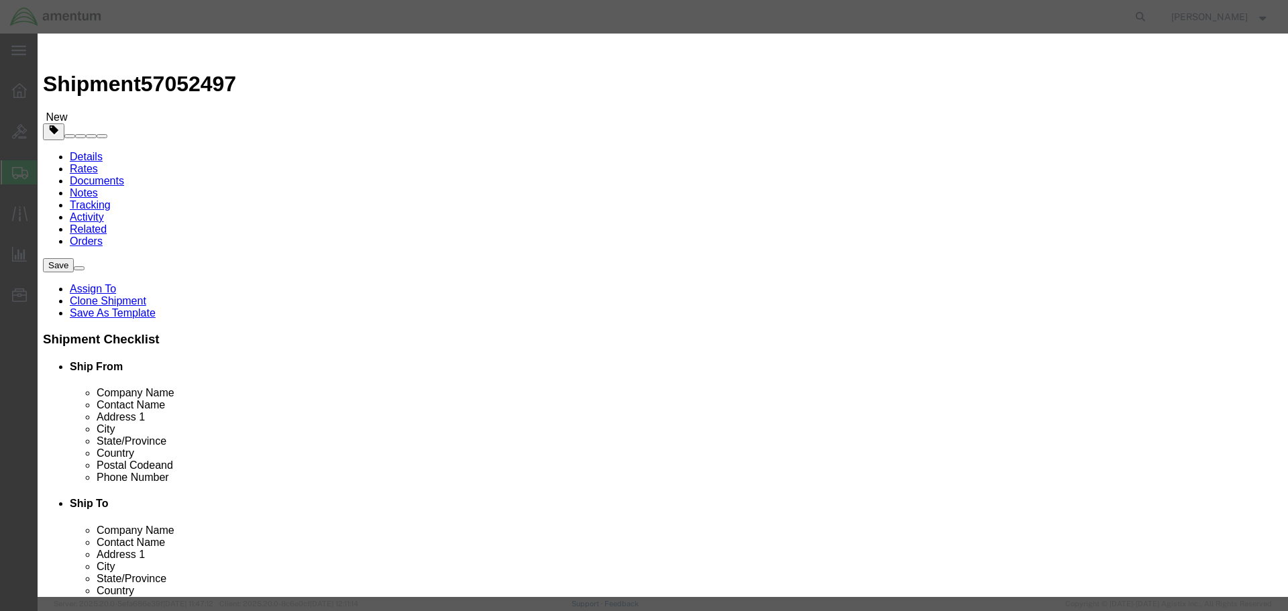
click button "Close"
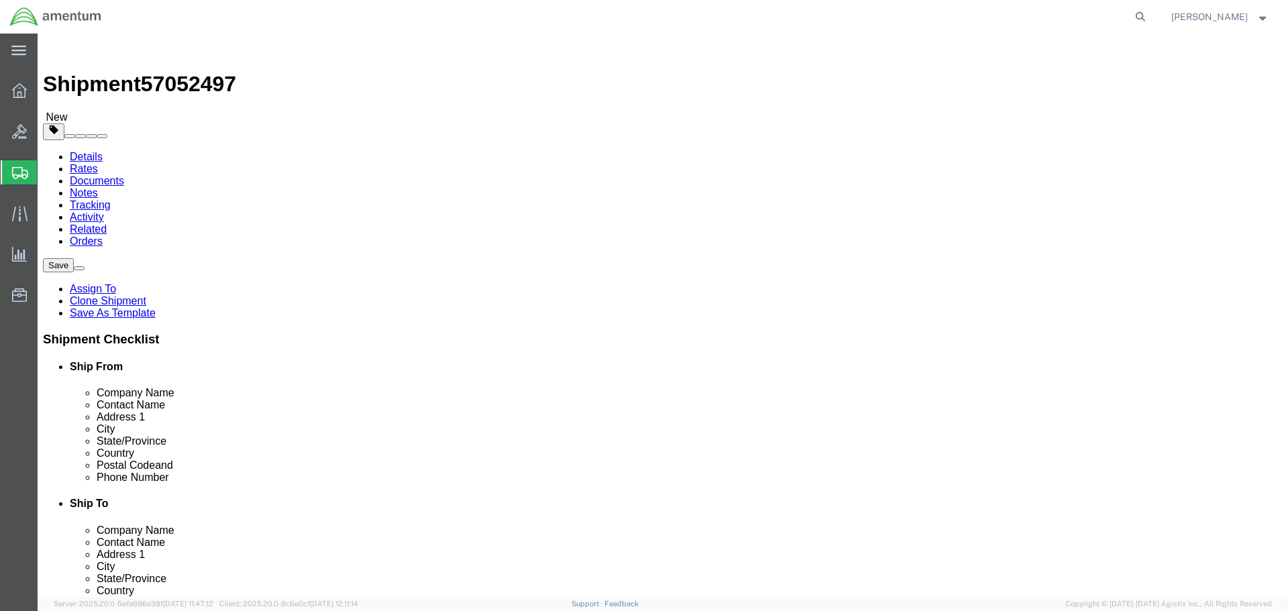
drag, startPoint x: 1026, startPoint y: 355, endPoint x: 1174, endPoint y: 362, distance: 147.7
click ul "Type Number Weight Dims Product Name Class Pieces Value"
click div "Package Content # 1 1 x Naked Cargo (UnPackaged) Package Type Select BCK Boxes …"
click input "4650.00"
type input "4650"
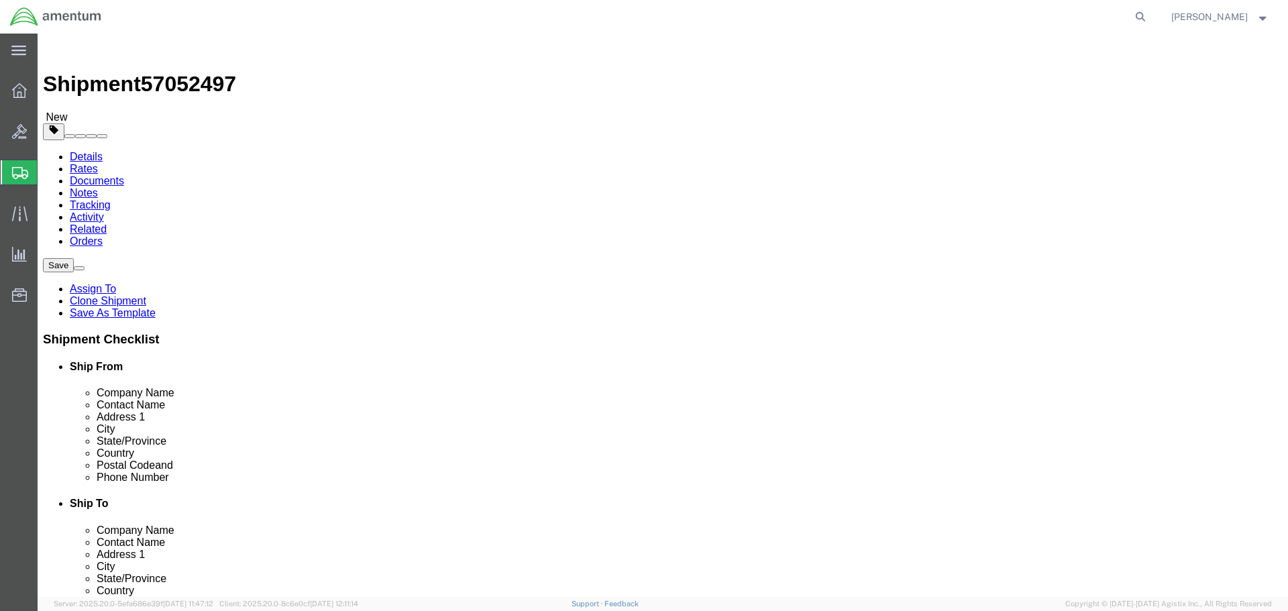
click div "4650 Select kgs lbs"
drag, startPoint x: 920, startPoint y: 525, endPoint x: 699, endPoint y: 537, distance: 221.7
click button "Continue"
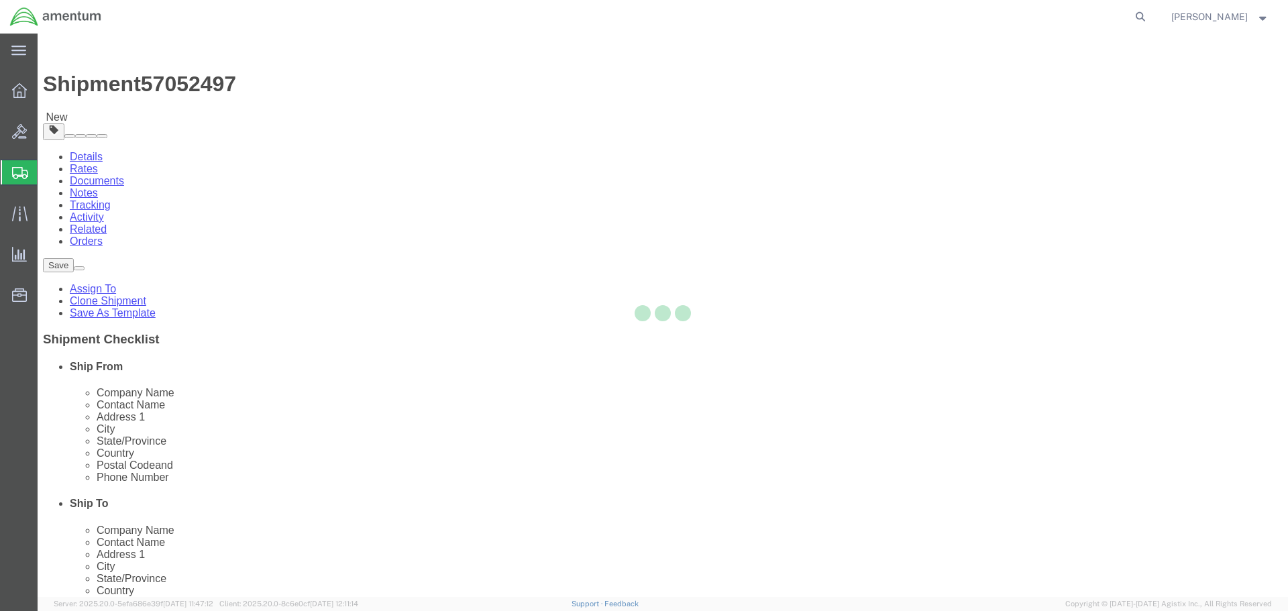
select select
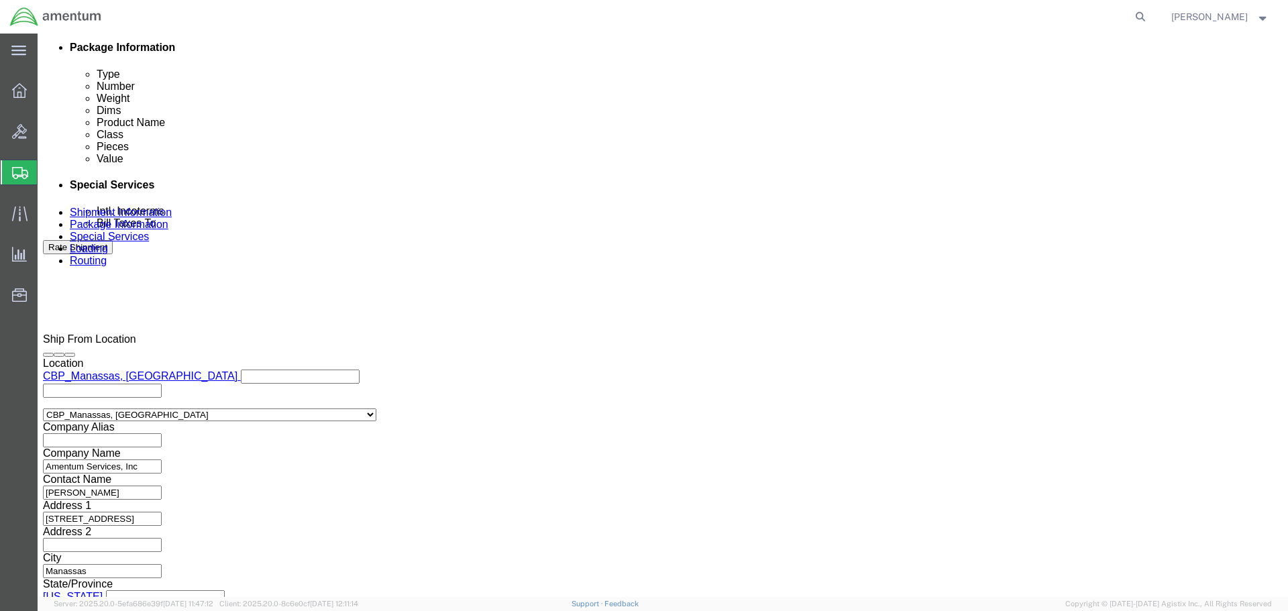
scroll to position [671, 0]
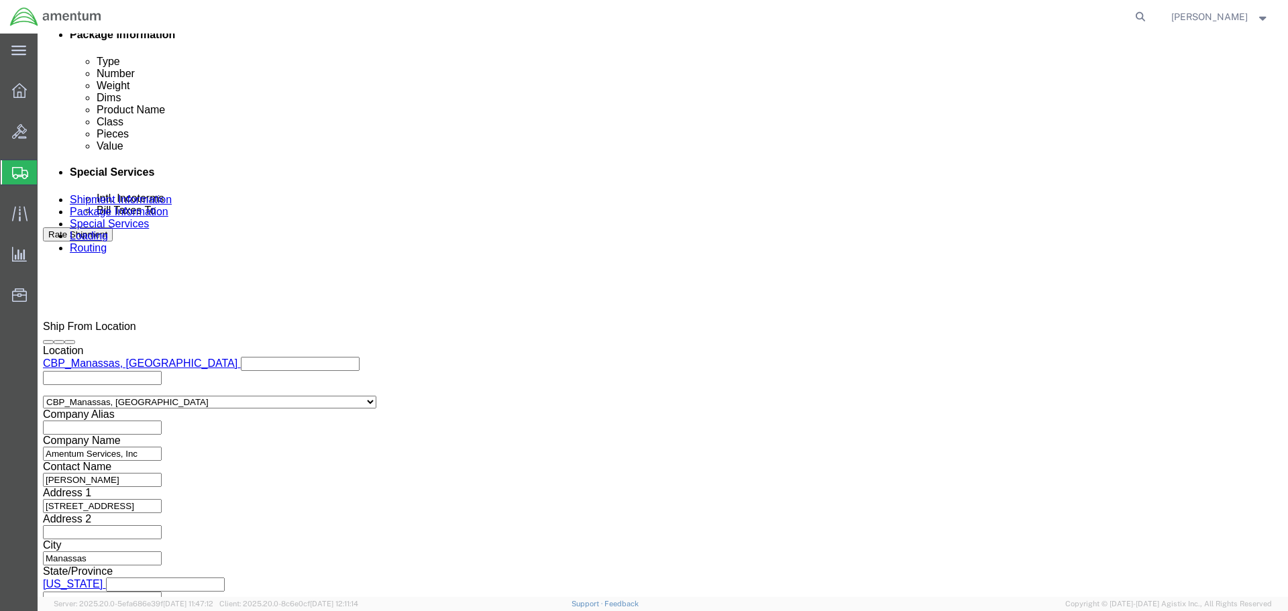
click input "text"
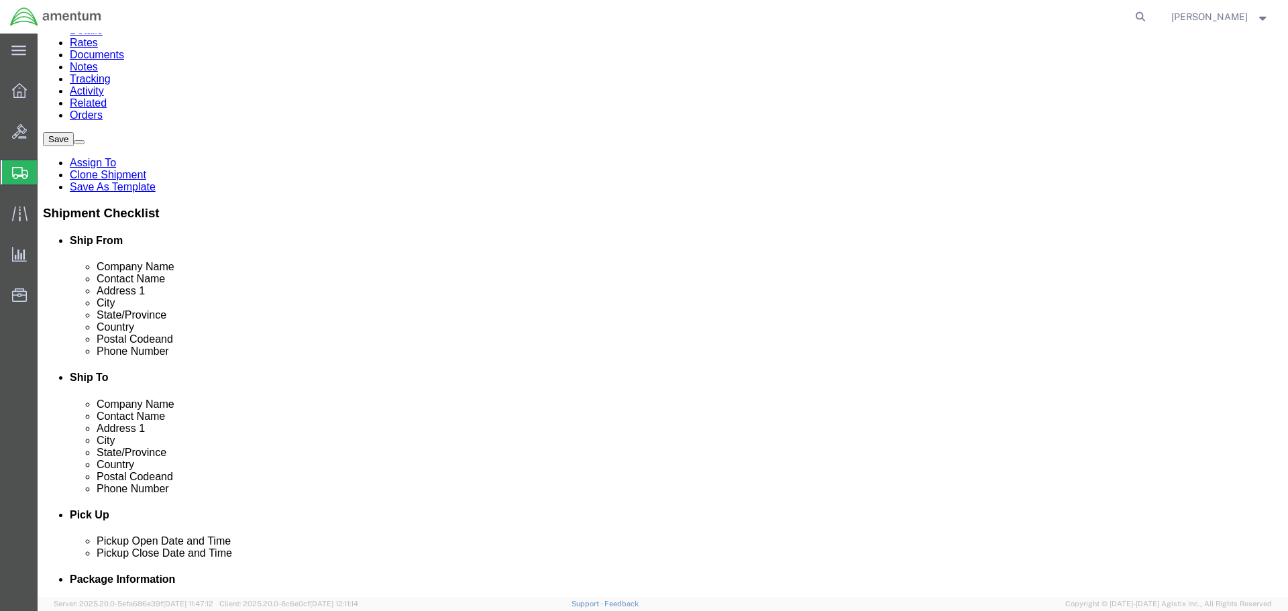
scroll to position [0, 0]
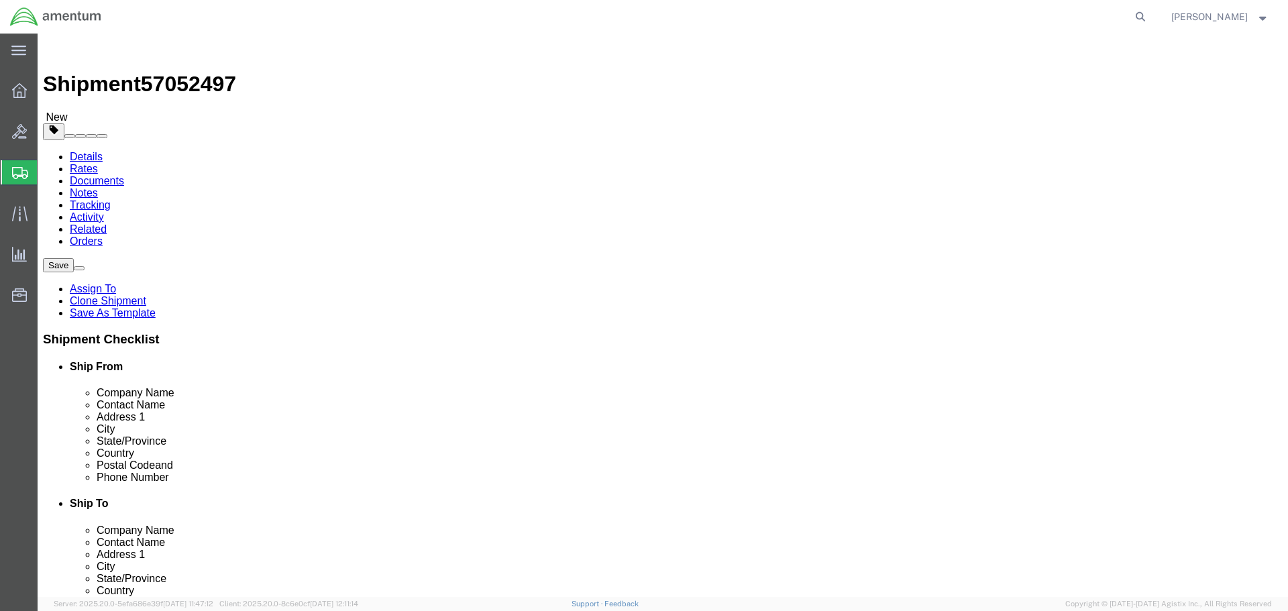
type input "50000.00"
click textarea
type textarea "Contact POC for Appointment"
type textarea "Pickup date is flexible. contact POC for appointement."
click textarea "Contact POC for Appointment"
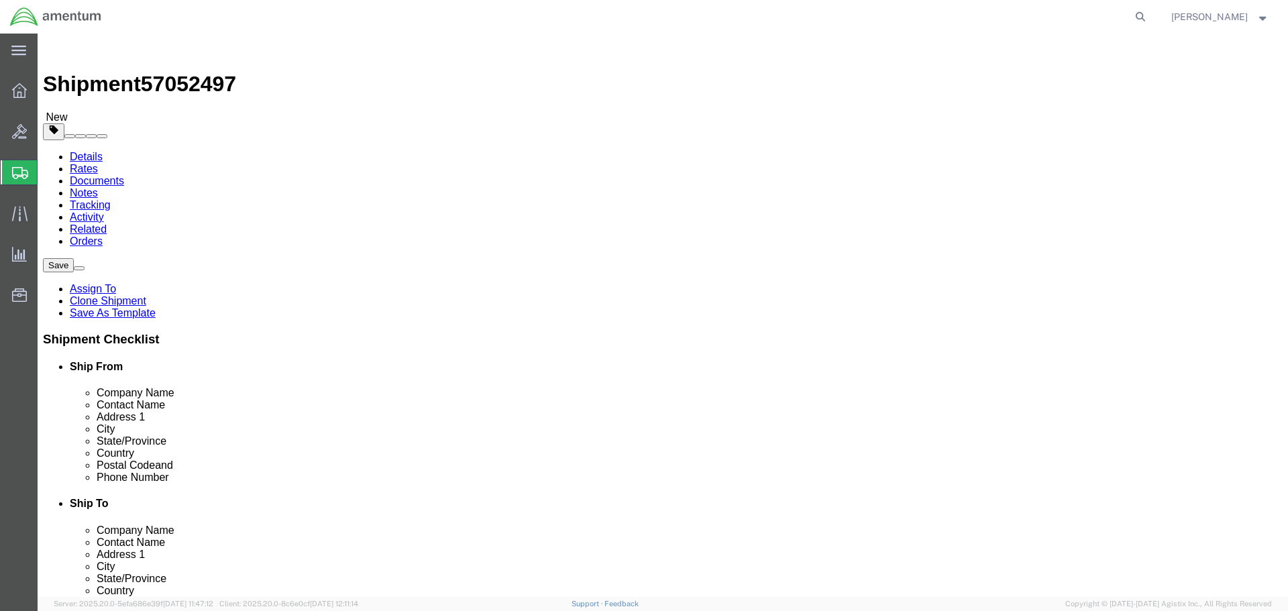
click textarea "Contact POC for Appointment"
type textarea "Contact POC for Appointment"
type textarea "Pickup date is flexible. contact POC for appointment."
click textarea "Contact POC for Appointment"
click textarea "Contact POC for Appointment Must deliver on"
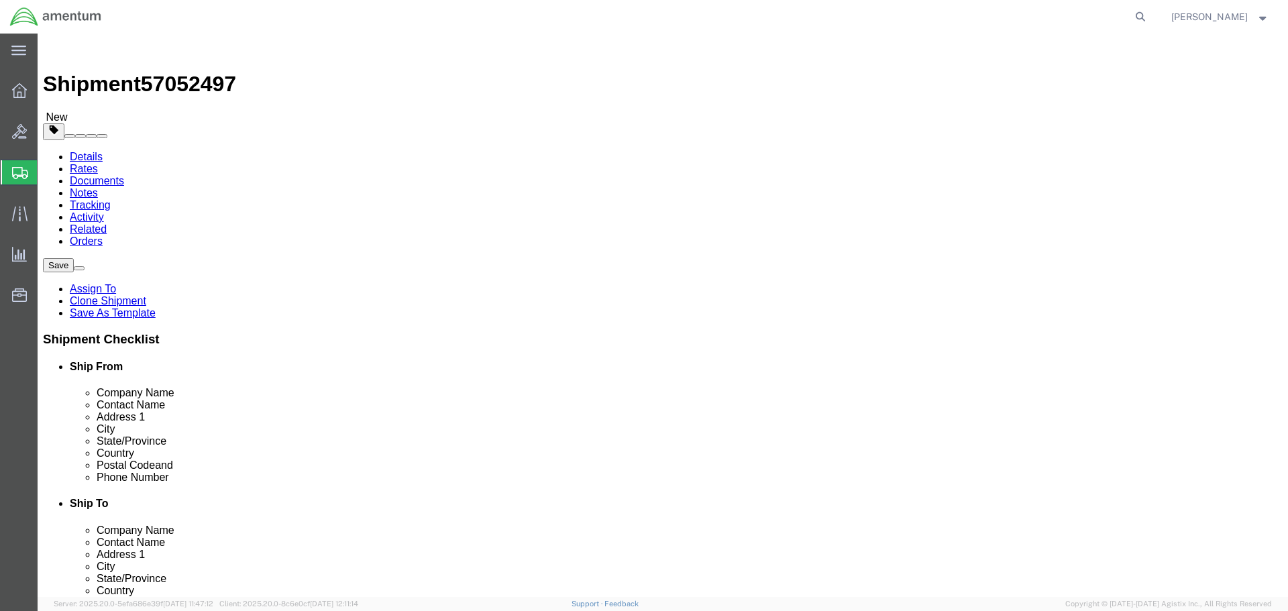
type textarea "Contact POC for Appointment Must deliver on 10/15/2025"
drag, startPoint x: 197, startPoint y: 54, endPoint x: 231, endPoint y: 158, distance: 109.5
click link "Notes"
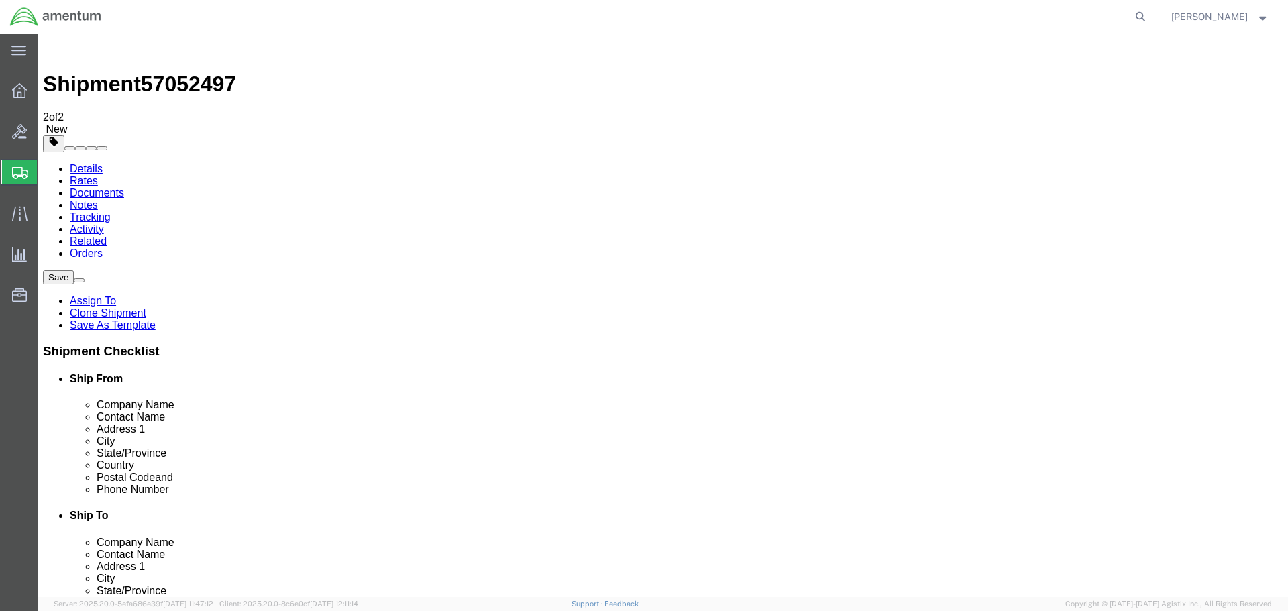
drag, startPoint x: 988, startPoint y: 127, endPoint x: 956, endPoint y: 138, distance: 33.1
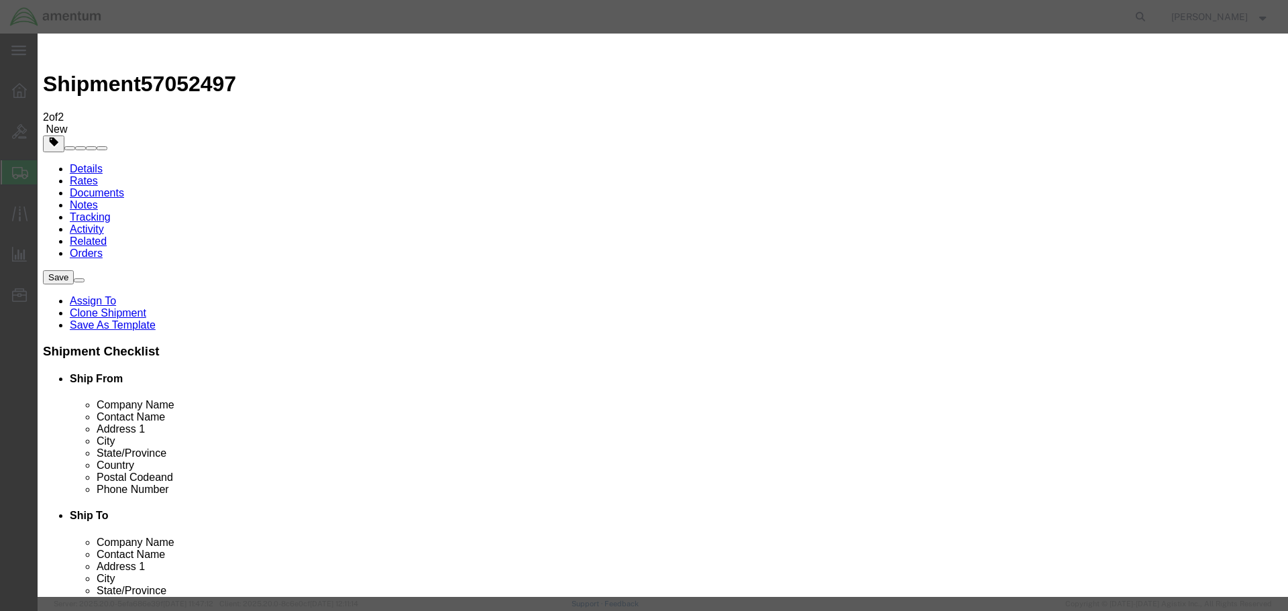
select select "BID_NOTES"
type textarea "Please ensure bid includes insurance value of $50,000.00"
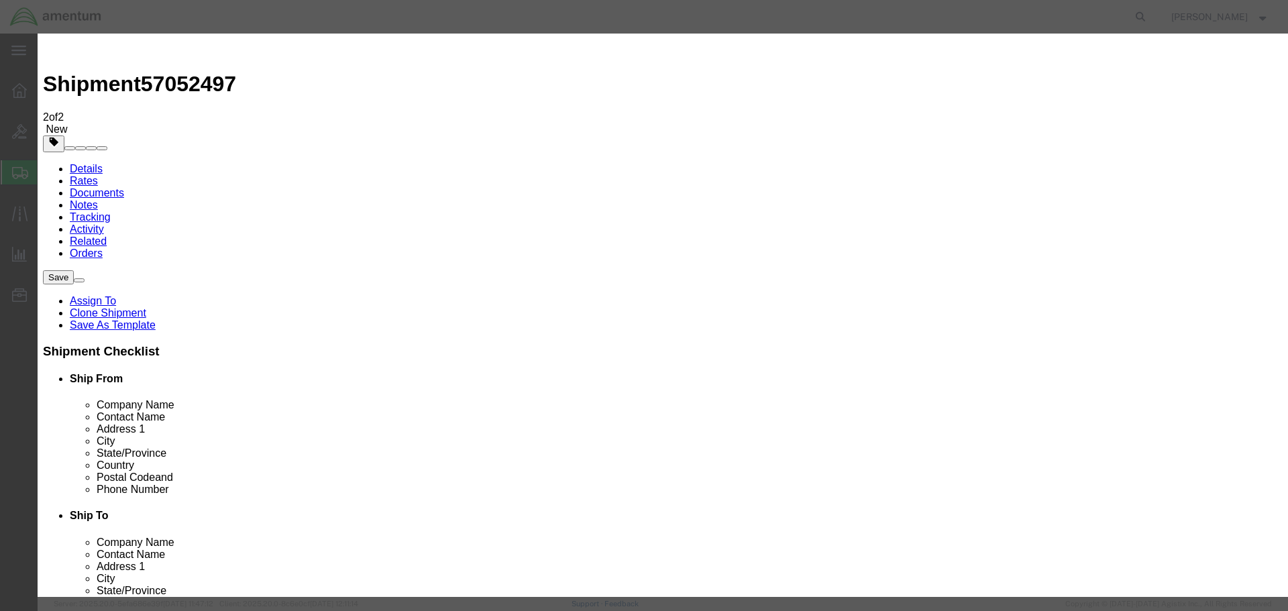
select select "PUBLIC"
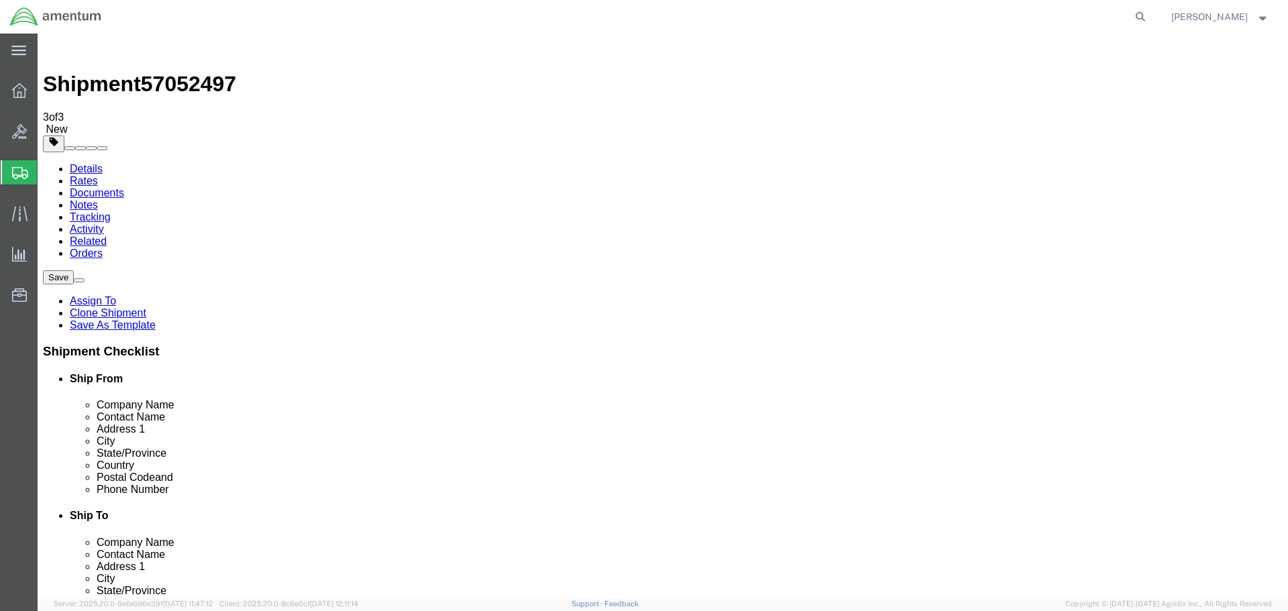
click at [102, 163] on link "Details" at bounding box center [86, 168] width 33 height 11
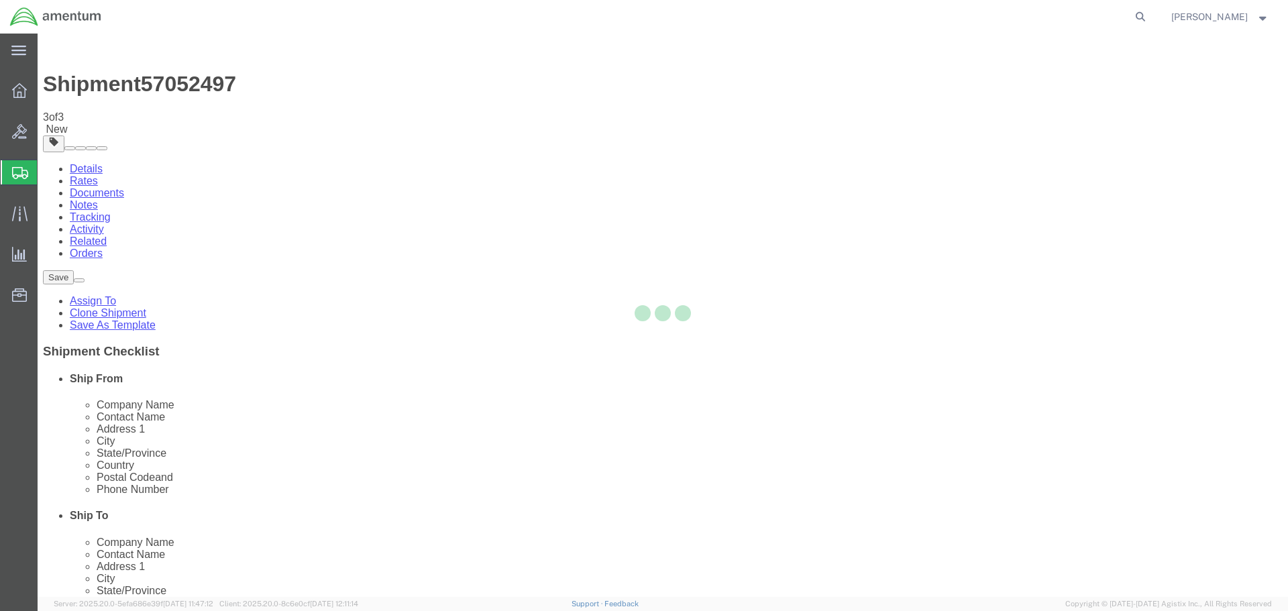
select select "49925"
select select "69291"
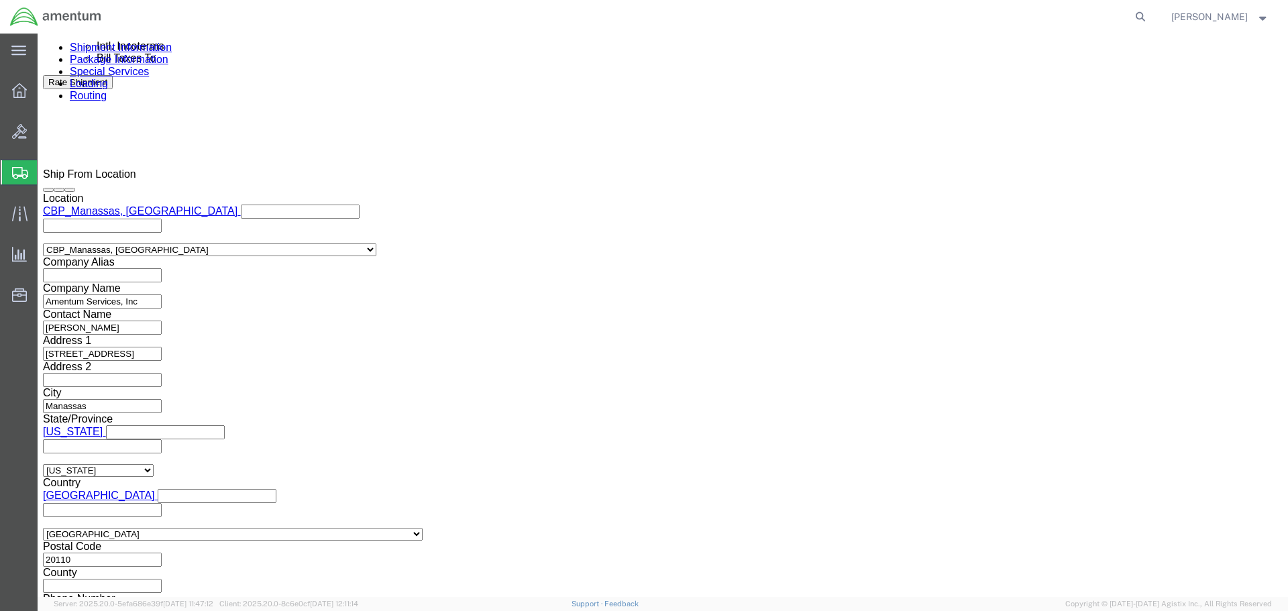
scroll to position [840, 0]
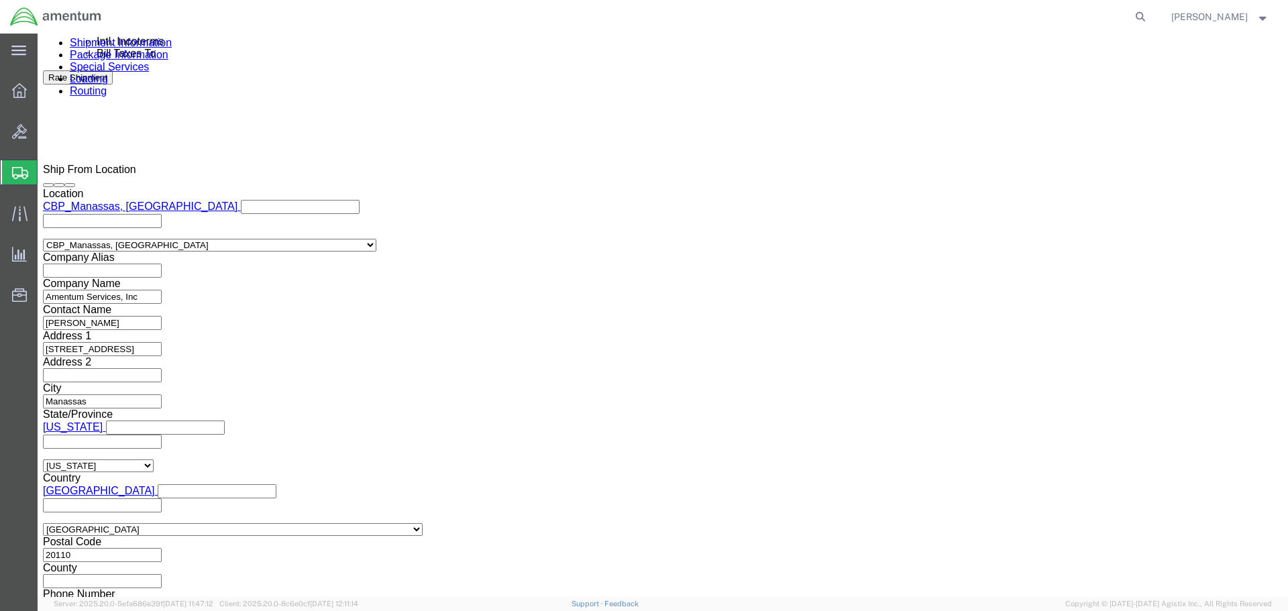
click button "Continue"
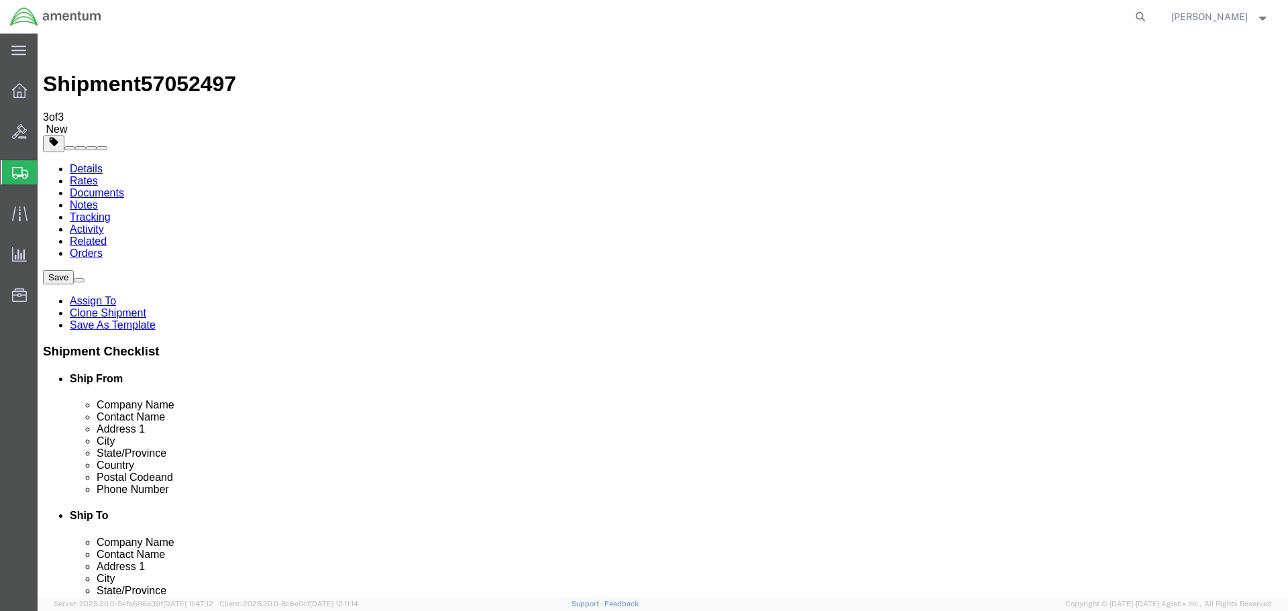
click button "Continue"
click textarea "Pickup date is flexible. contact POC for appointment."
type textarea "Pickup date is flexible. contact POC for appointment. Ground clearance of unit …"
drag, startPoint x: 195, startPoint y: 53, endPoint x: 195, endPoint y: 62, distance: 8.7
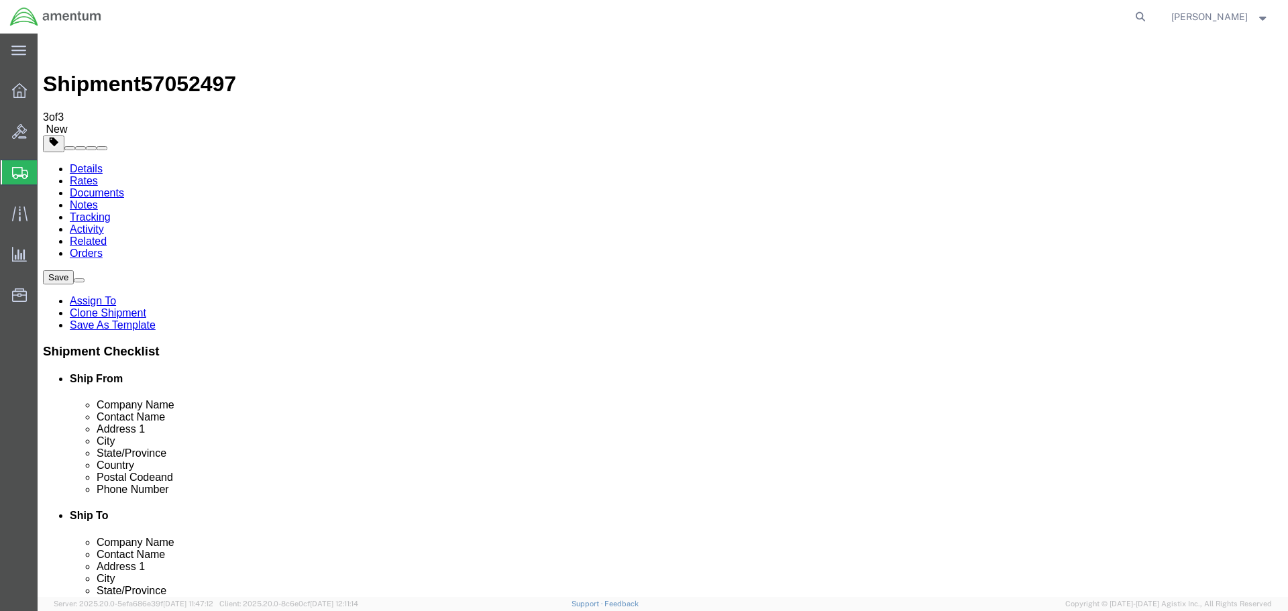
click link "Notes"
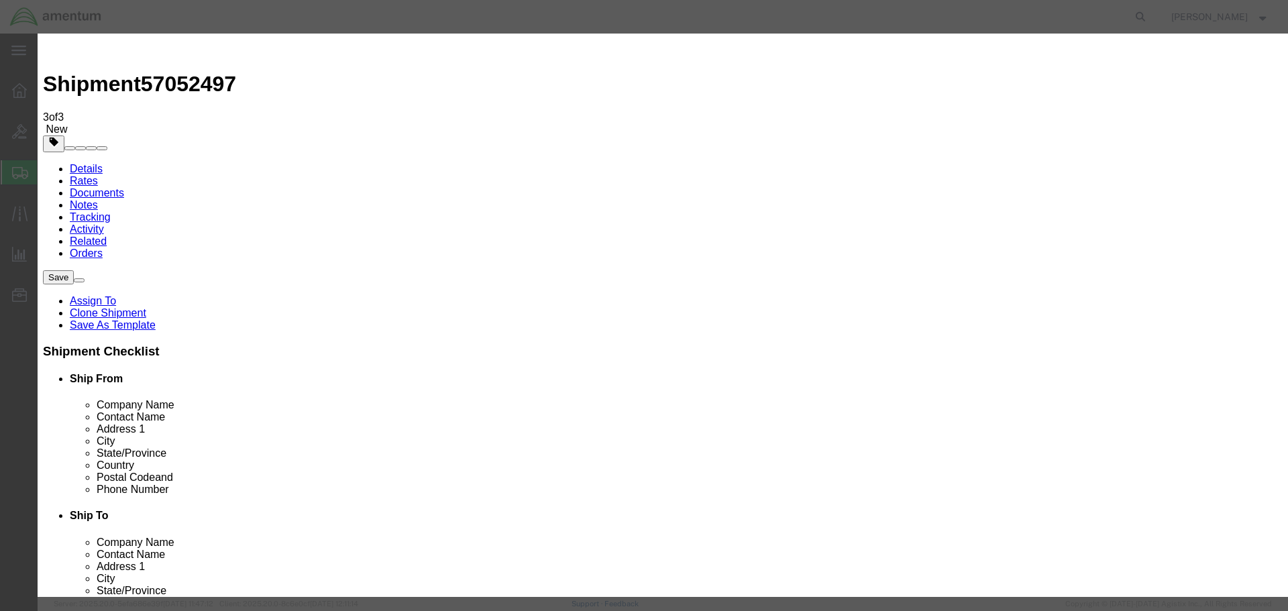
select select "PICK_UP_NOTES"
select select "PUBLIC"
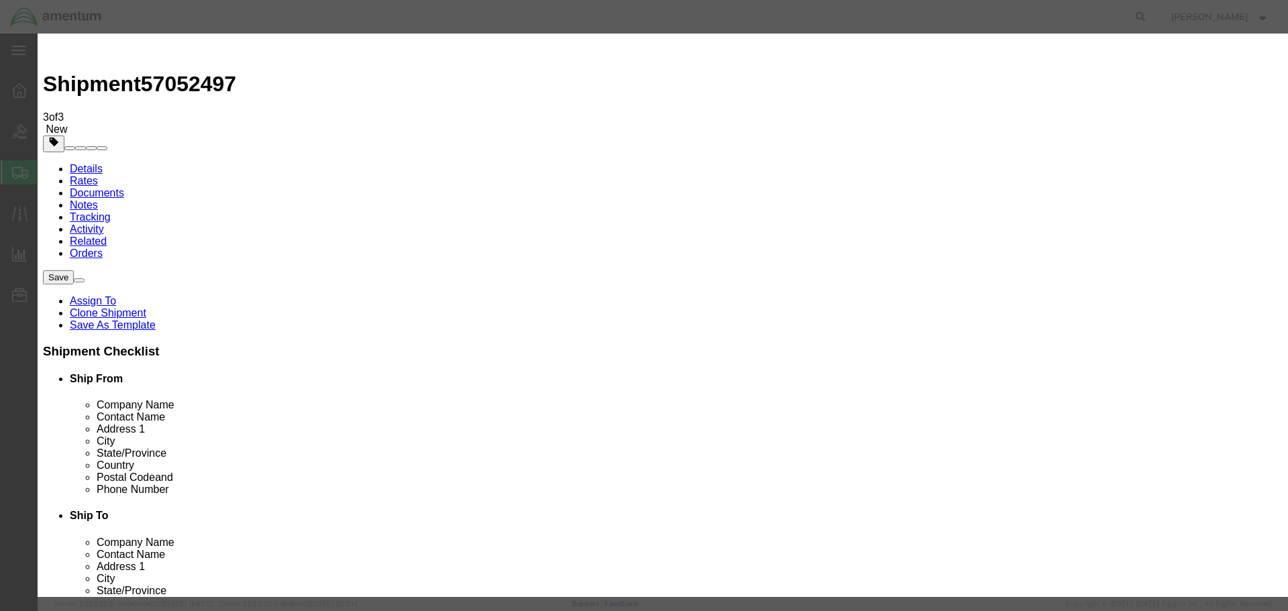
type textarea "Ground clearance on unit is 6" from ground. Trailer with ramp needed. Winch nee…"
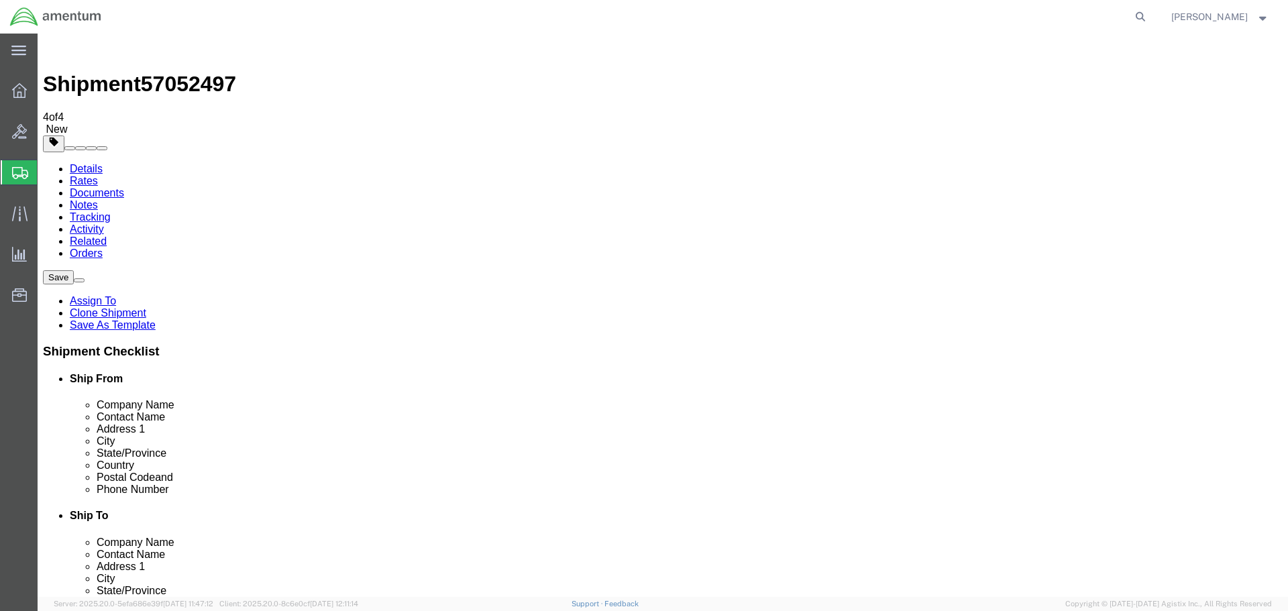
click at [124, 187] on link "Documents" at bounding box center [97, 192] width 54 height 11
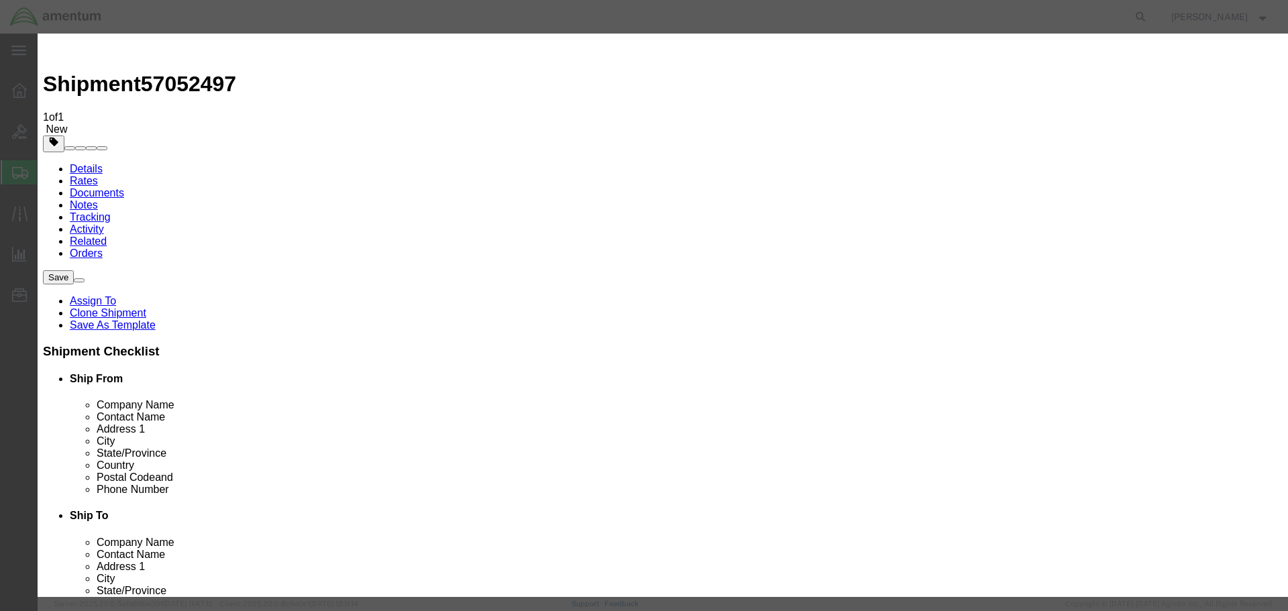
drag, startPoint x: 113, startPoint y: 237, endPoint x: 425, endPoint y: 231, distance: 312.7
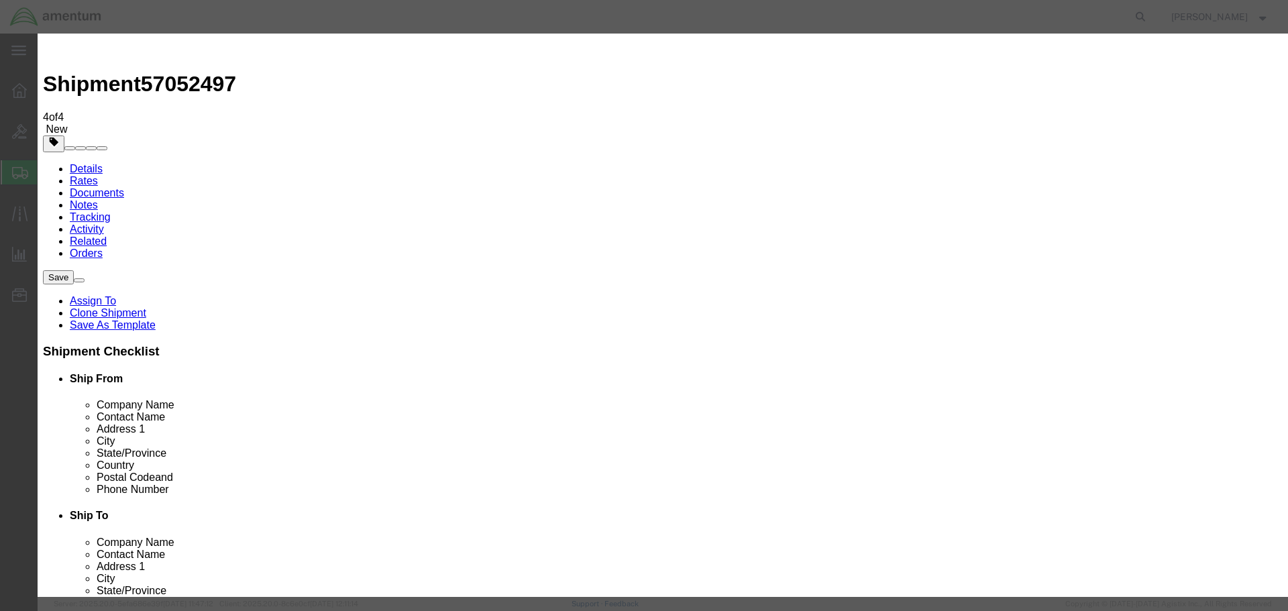
click at [181, 72] on span "57052497" at bounding box center [188, 84] width 95 height 24
copy span "57052497"
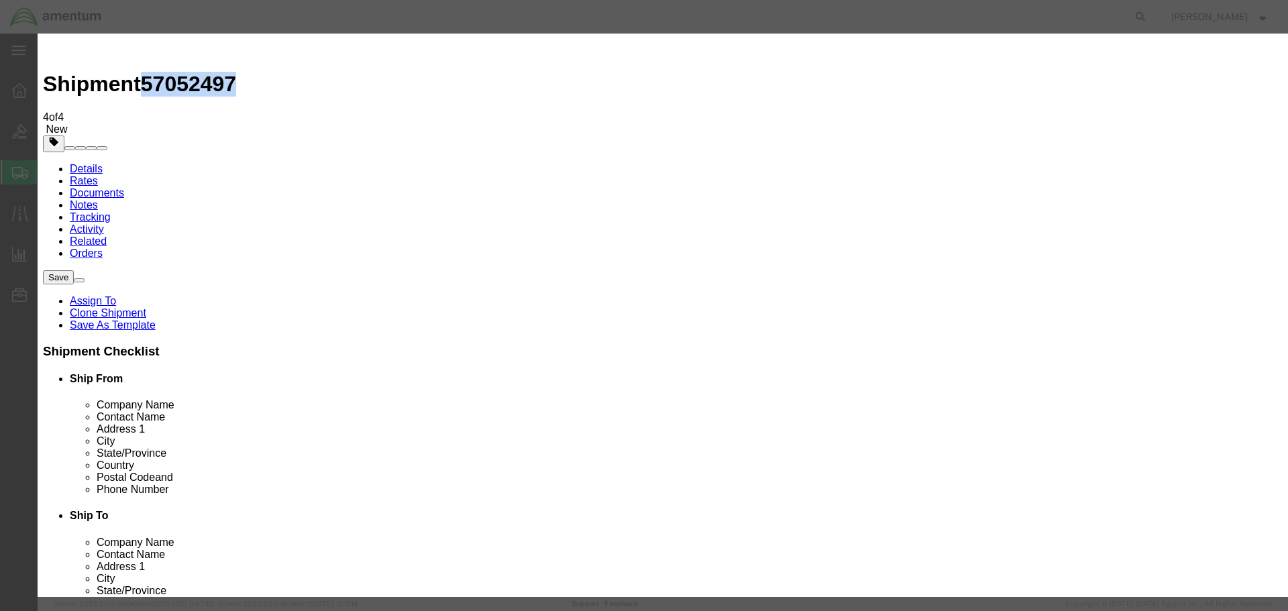
click at [100, 163] on link "Details" at bounding box center [86, 168] width 33 height 11
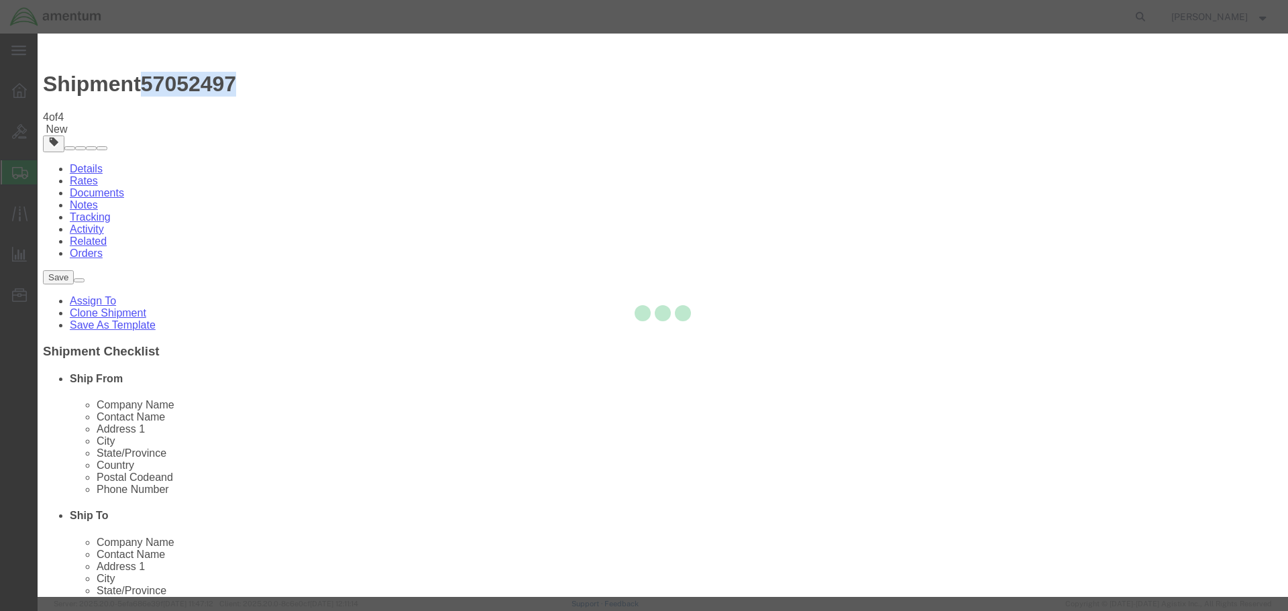
select select "49925"
select select "69291"
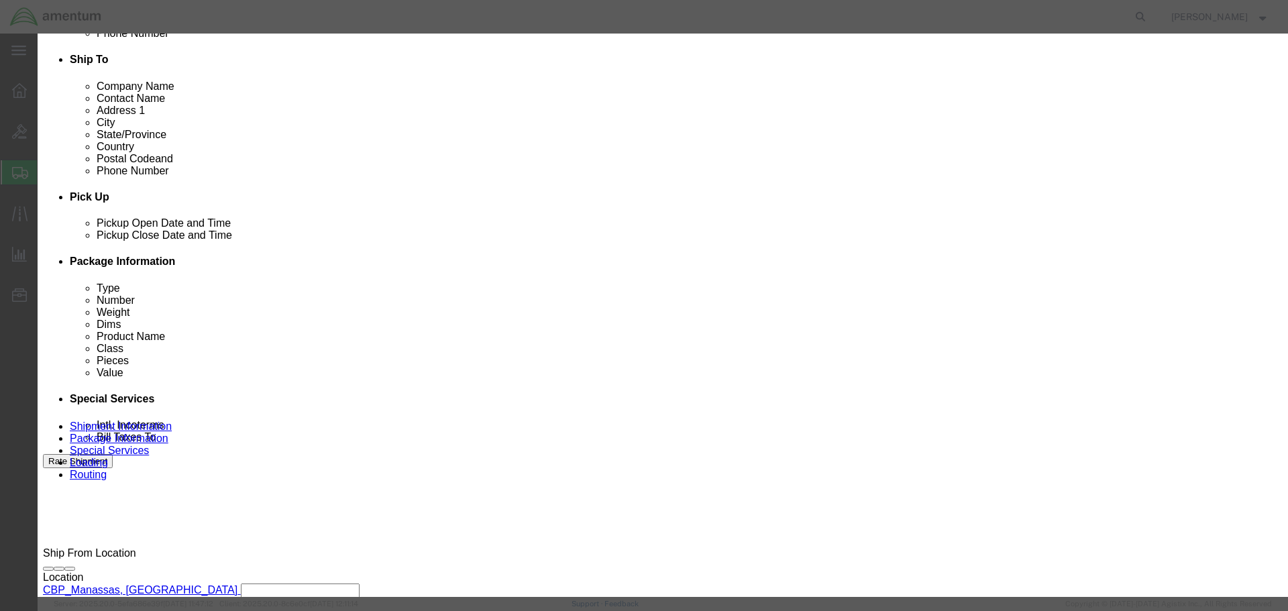
scroll to position [604, 0]
